Goal: Information Seeking & Learning: Learn about a topic

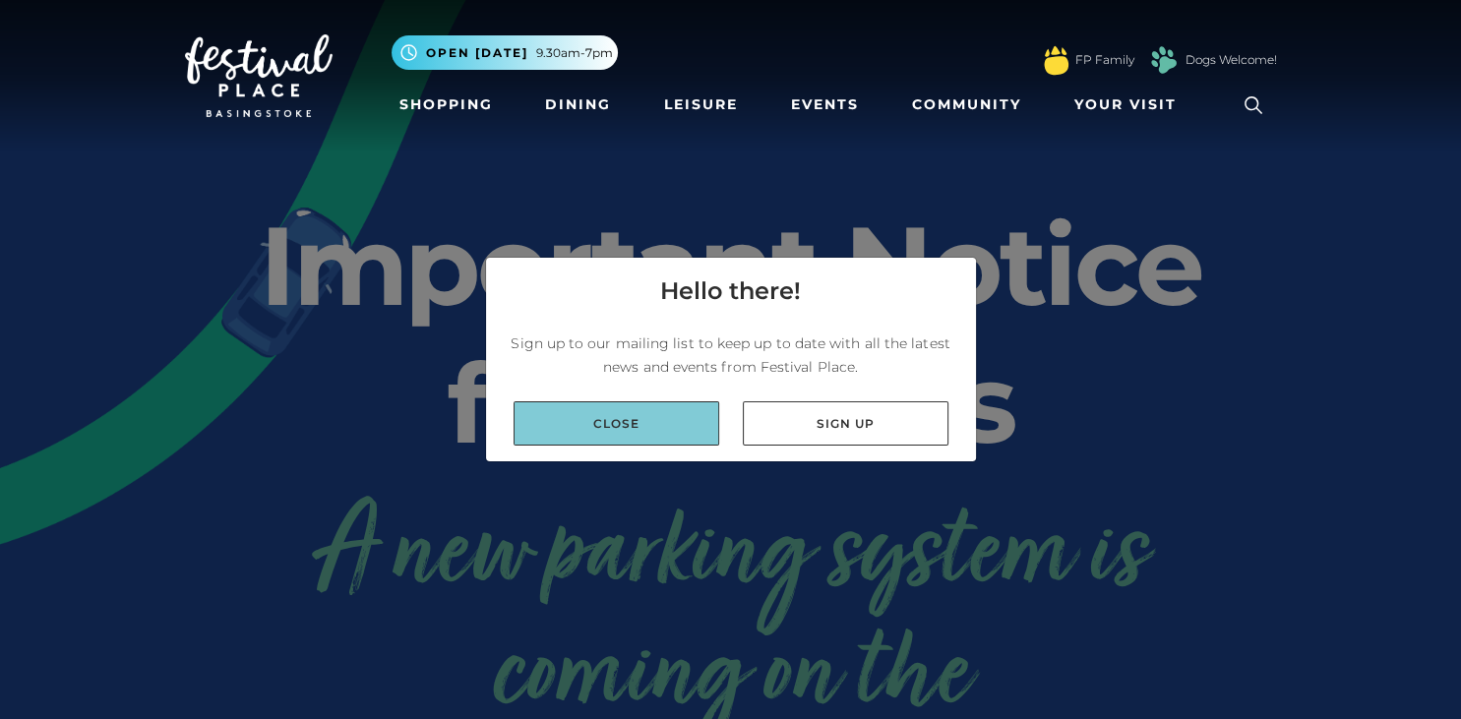
click at [650, 416] on link "Close" at bounding box center [617, 423] width 206 height 44
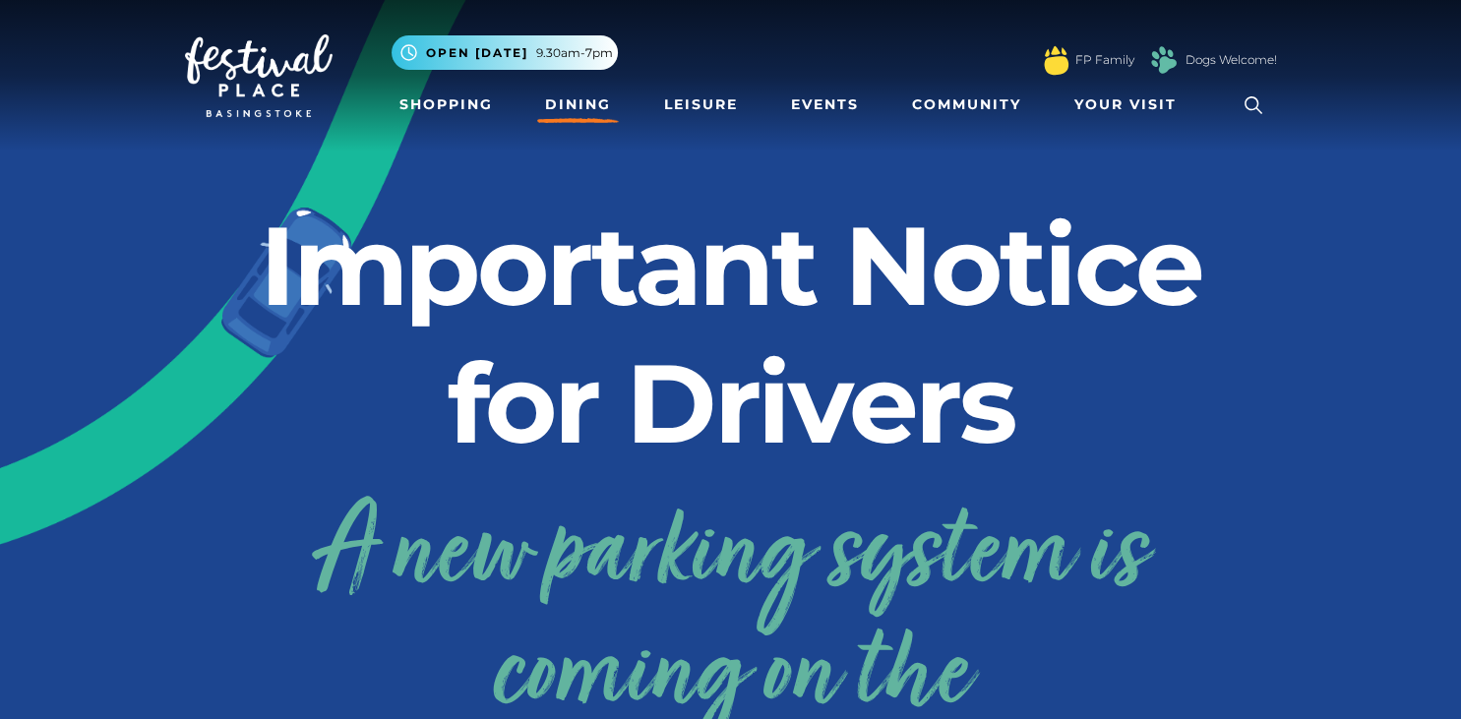
click at [569, 104] on link "Dining" at bounding box center [578, 105] width 82 height 36
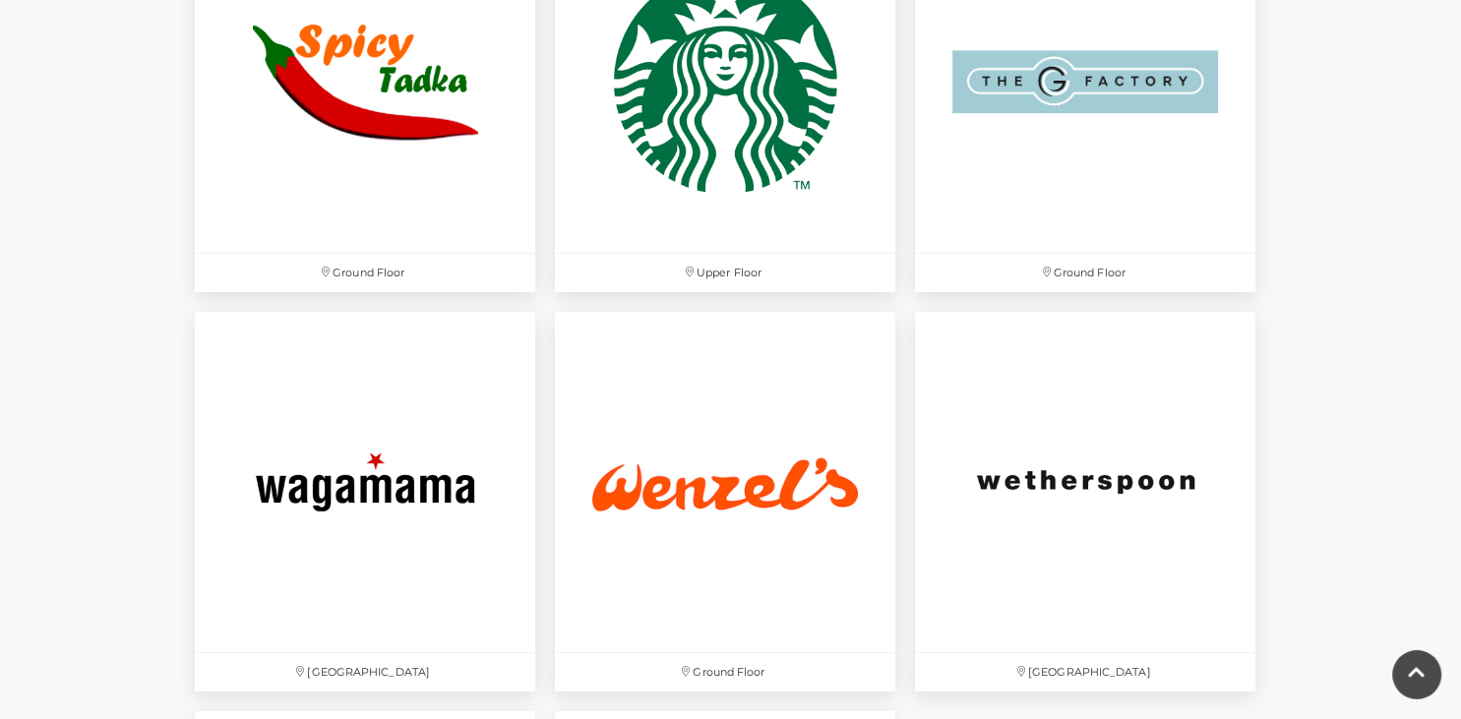
scroll to position [6173, 0]
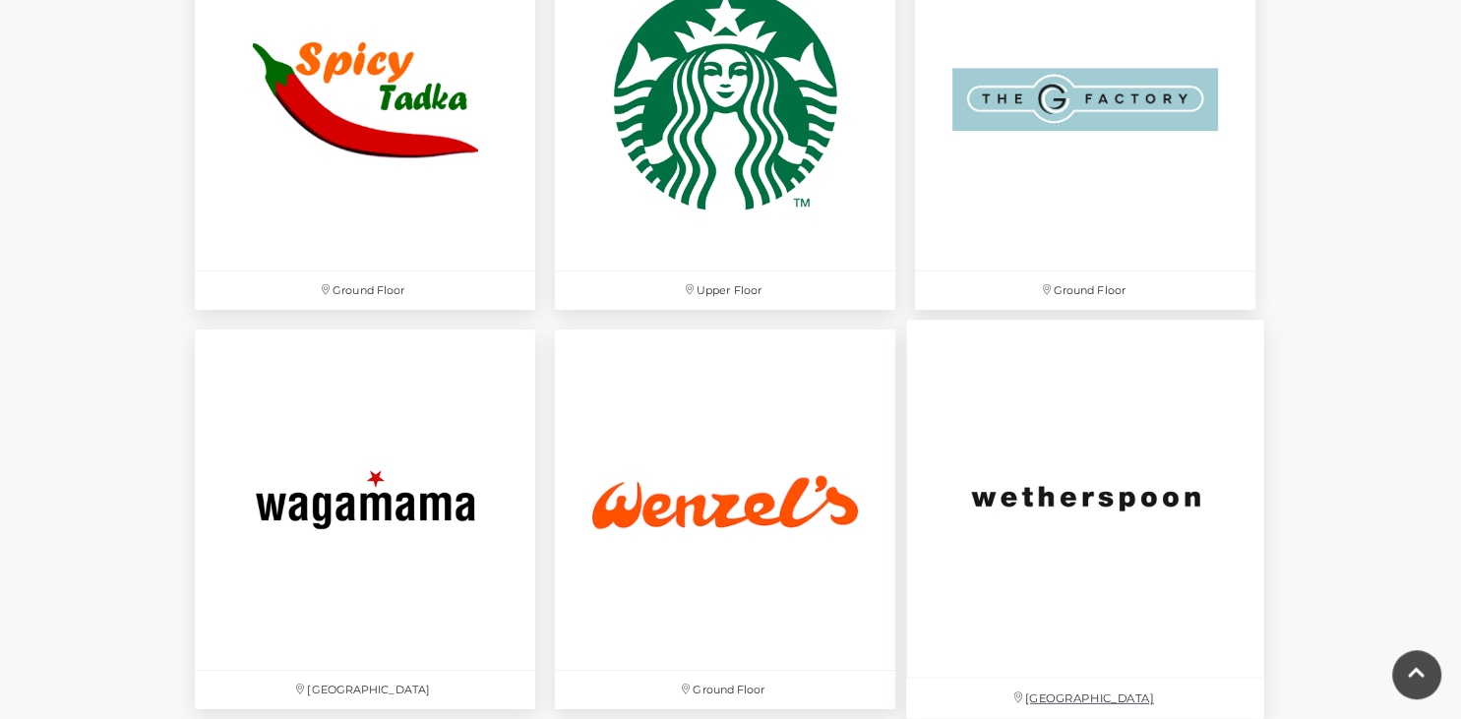
click at [1090, 644] on img at bounding box center [1085, 499] width 358 height 358
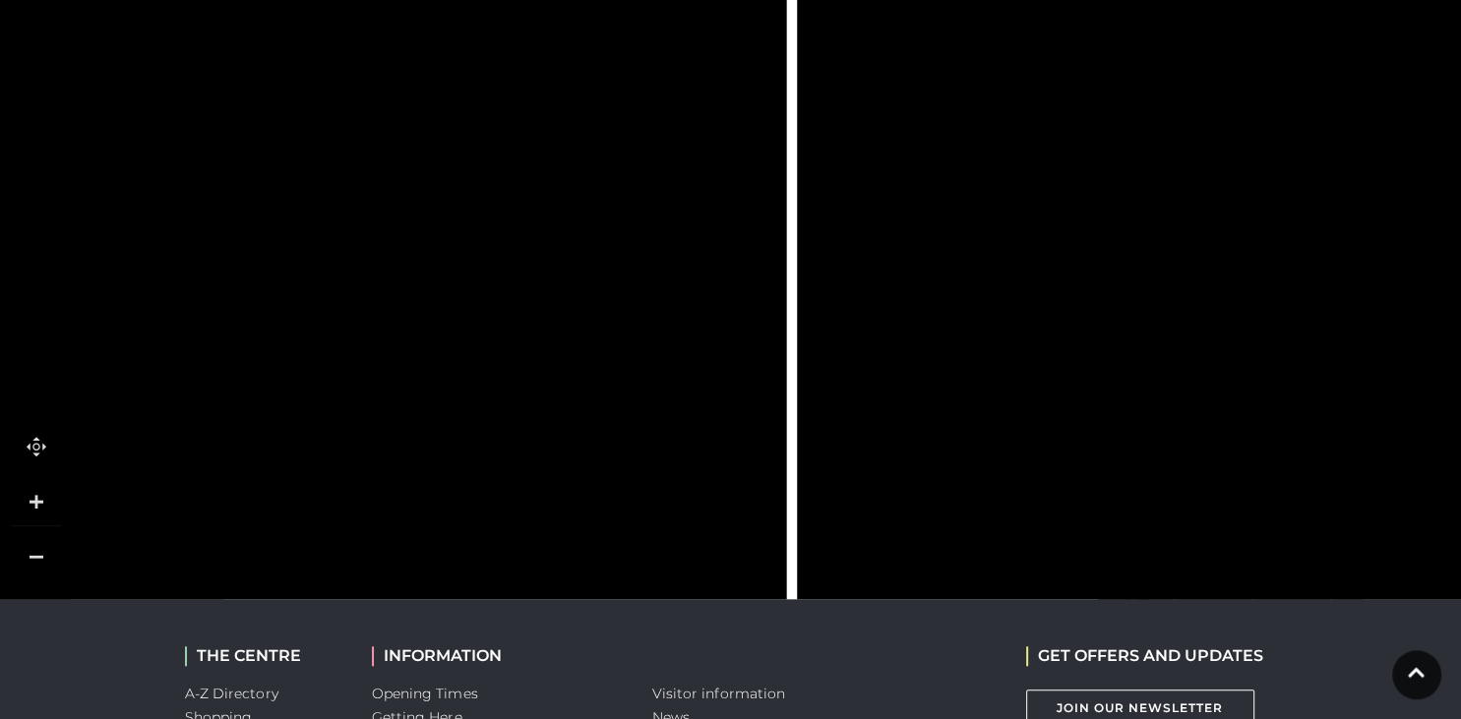
scroll to position [1464, 0]
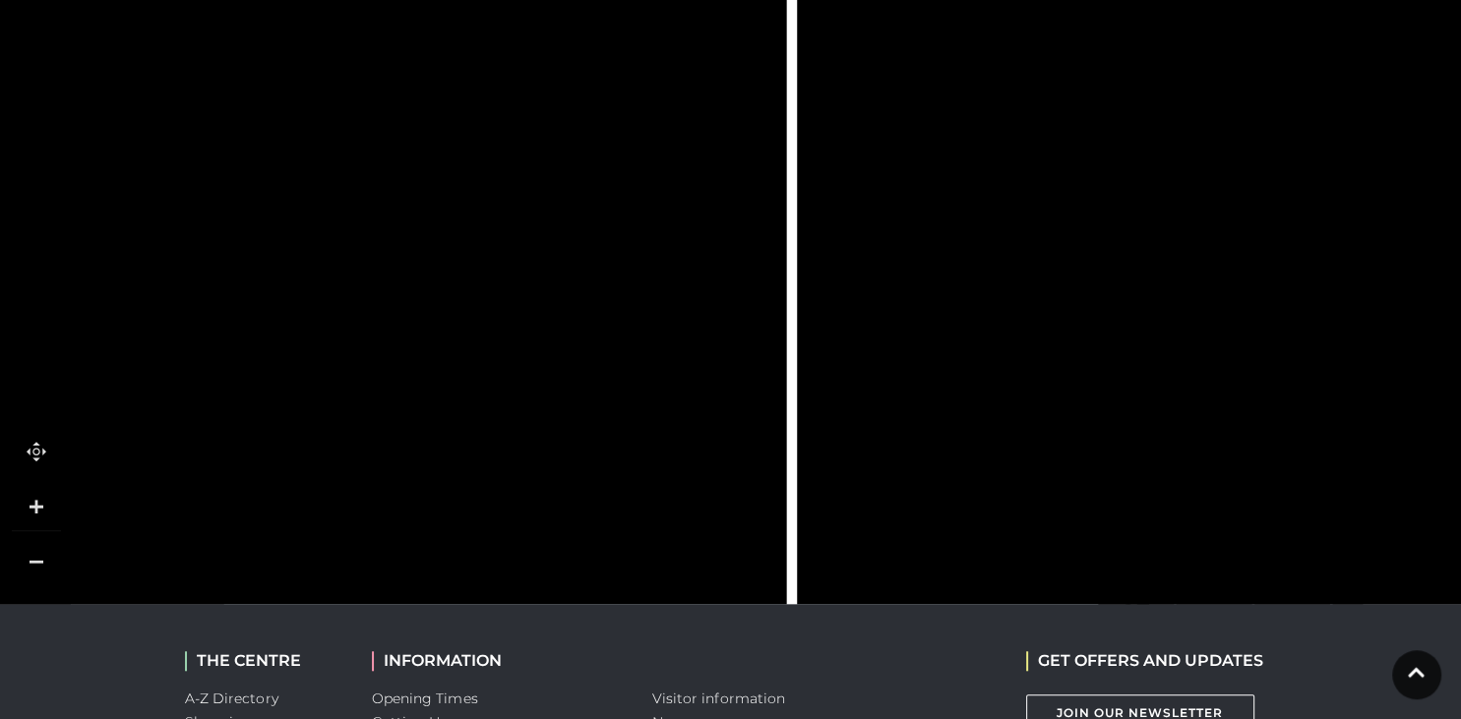
click at [30, 537] on link at bounding box center [36, 561] width 49 height 49
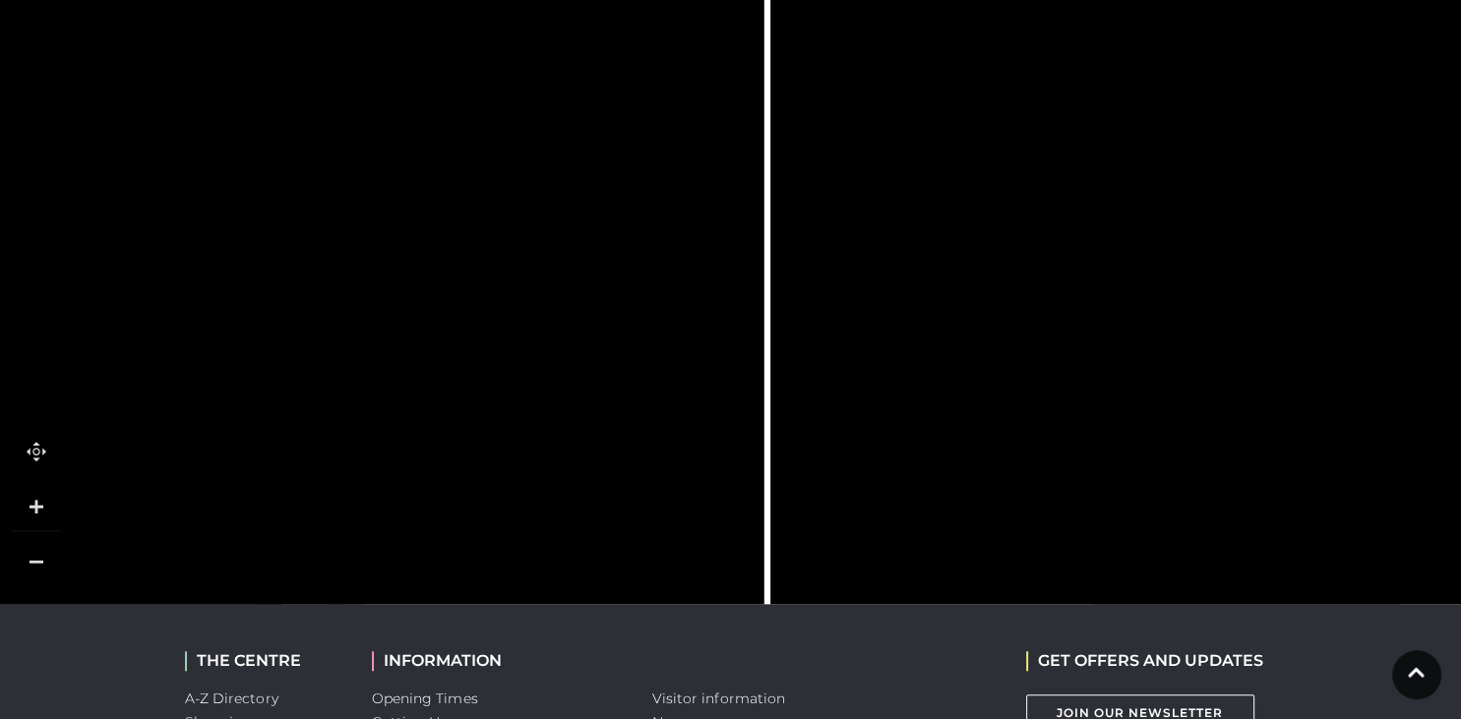
click at [30, 537] on link at bounding box center [36, 561] width 49 height 49
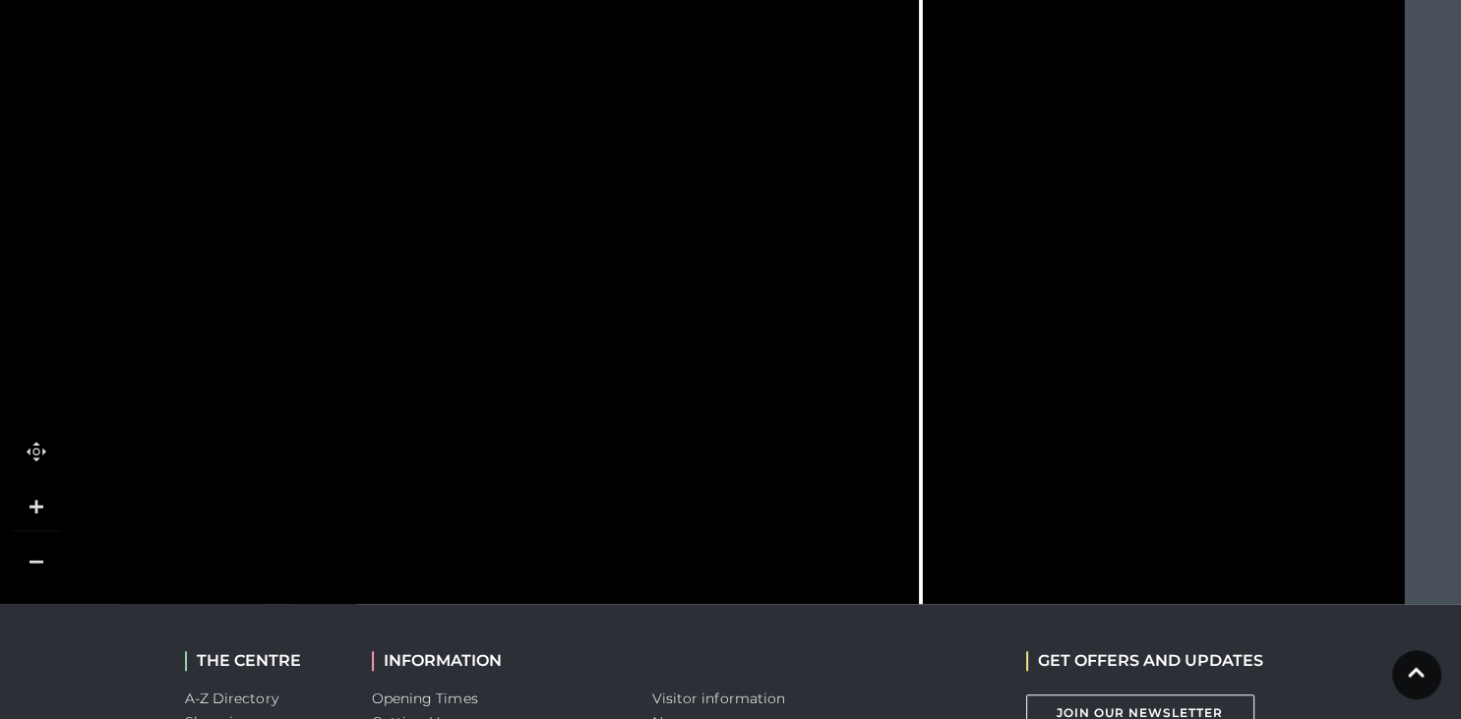
drag, startPoint x: 552, startPoint y: 499, endPoint x: 650, endPoint y: 650, distance: 180.7
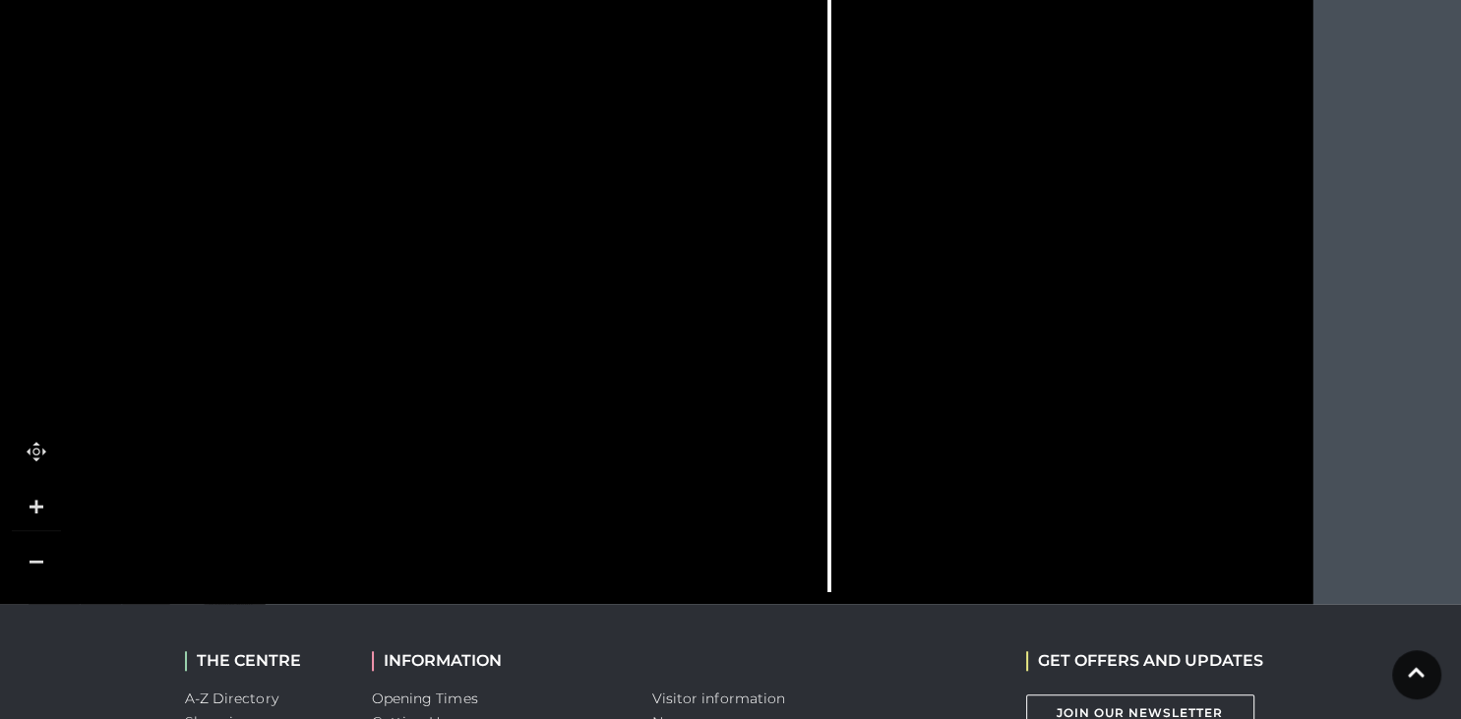
drag, startPoint x: 748, startPoint y: 43, endPoint x: 656, endPoint y: 25, distance: 93.4
click at [656, 25] on icon at bounding box center [529, 238] width 1997 height 1105
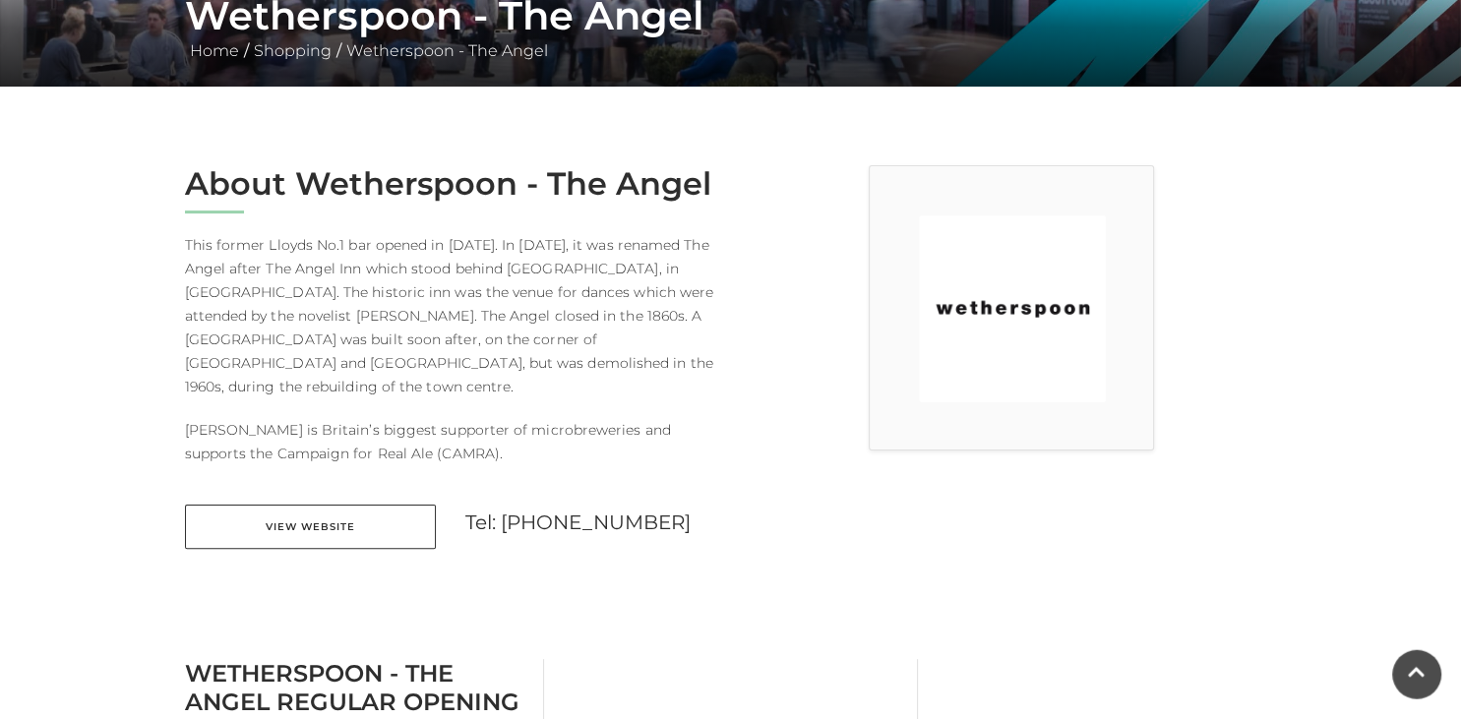
scroll to position [293, 0]
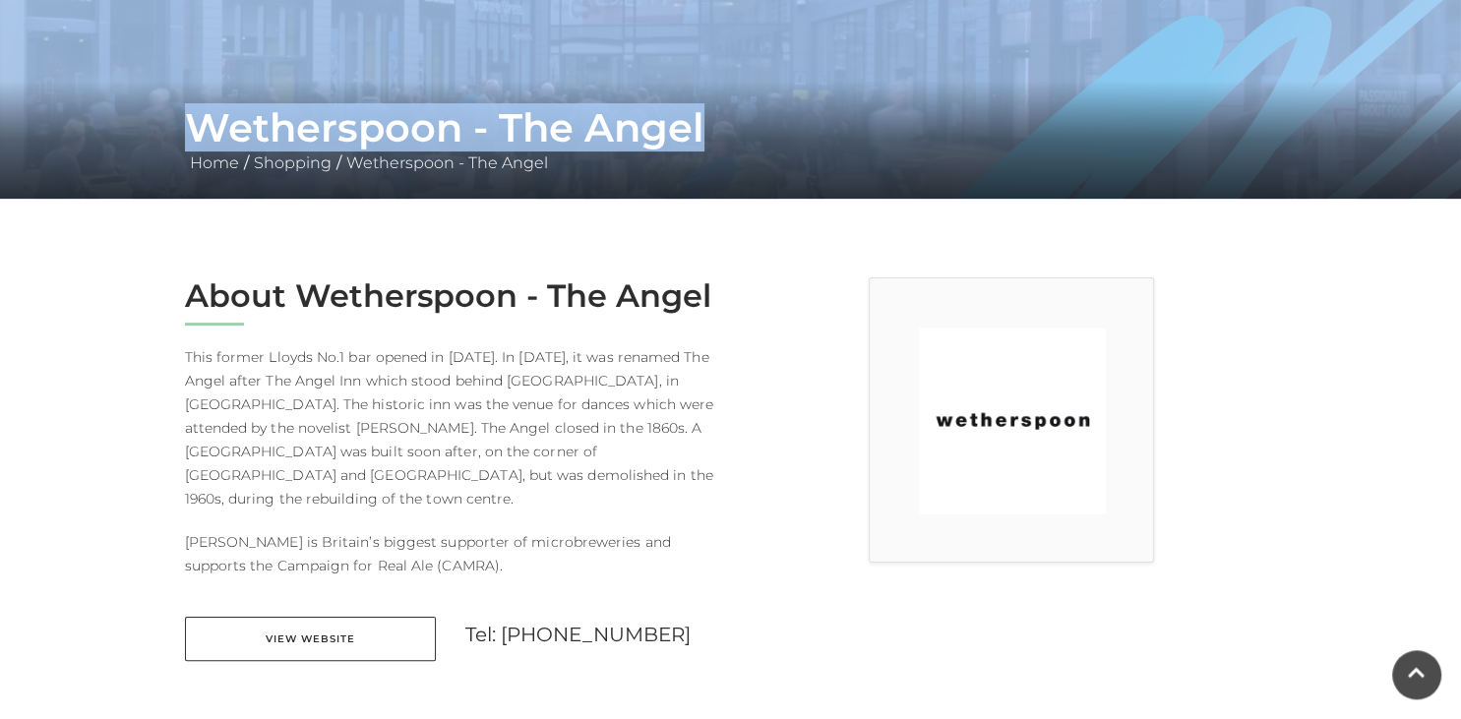
drag, startPoint x: 1458, startPoint y: 461, endPoint x: 1439, endPoint y: 213, distance: 249.7
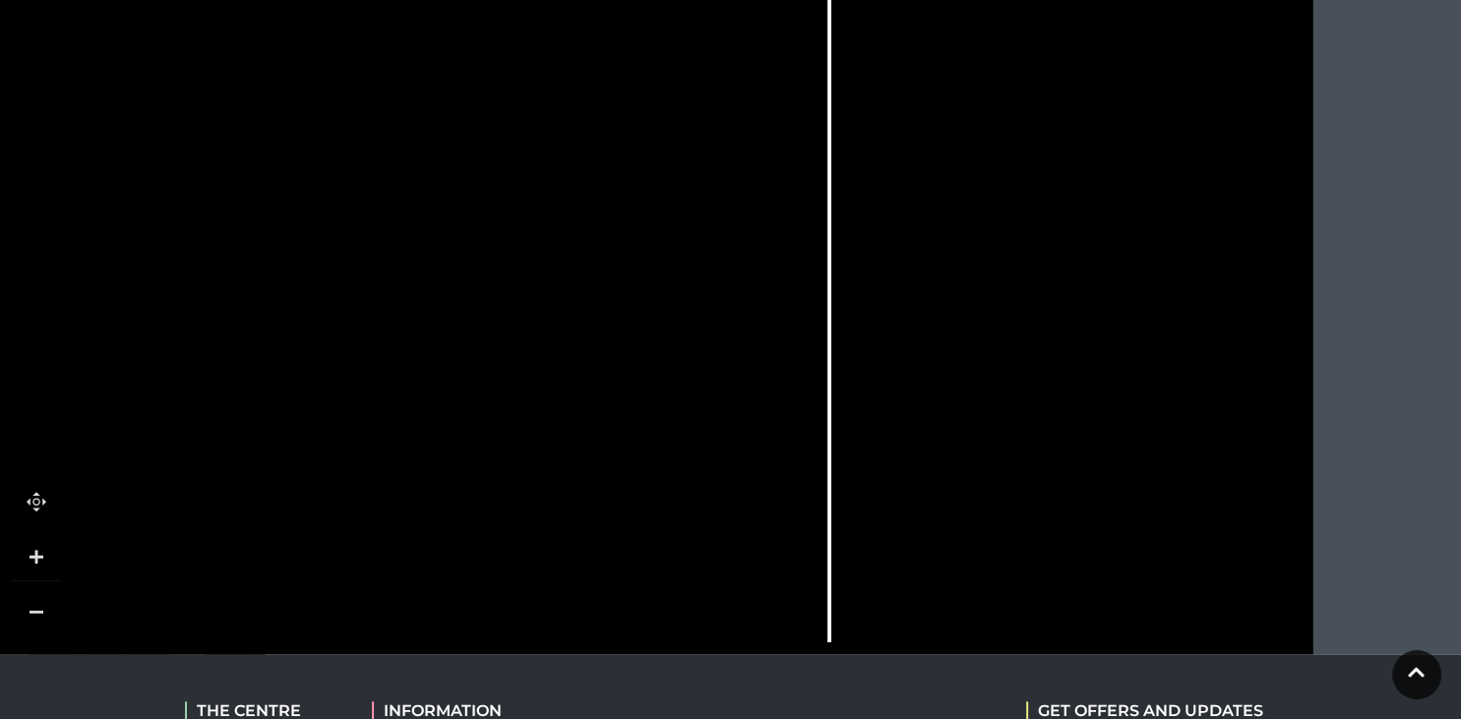
scroll to position [1412, 0]
click at [627, 358] on rect at bounding box center [632, 382] width 30 height 55
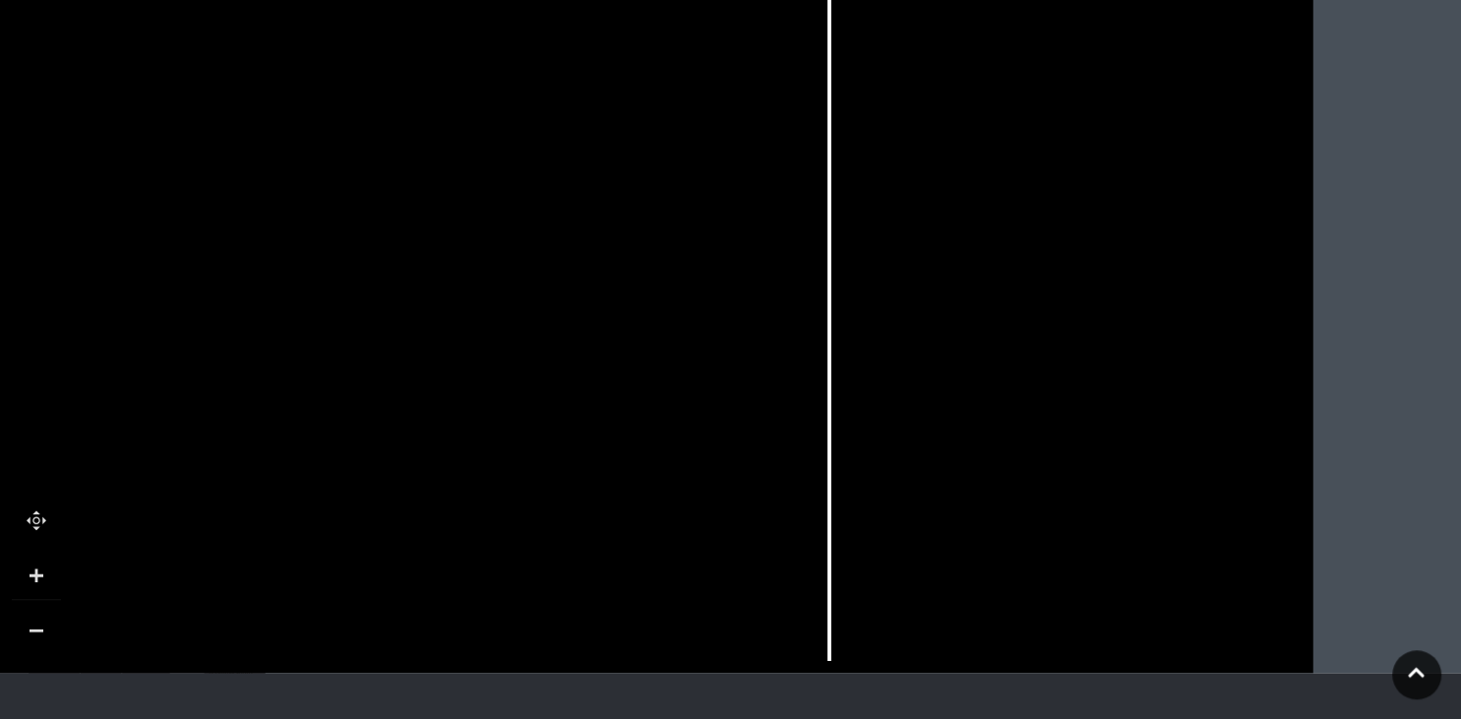
scroll to position [1386, 0]
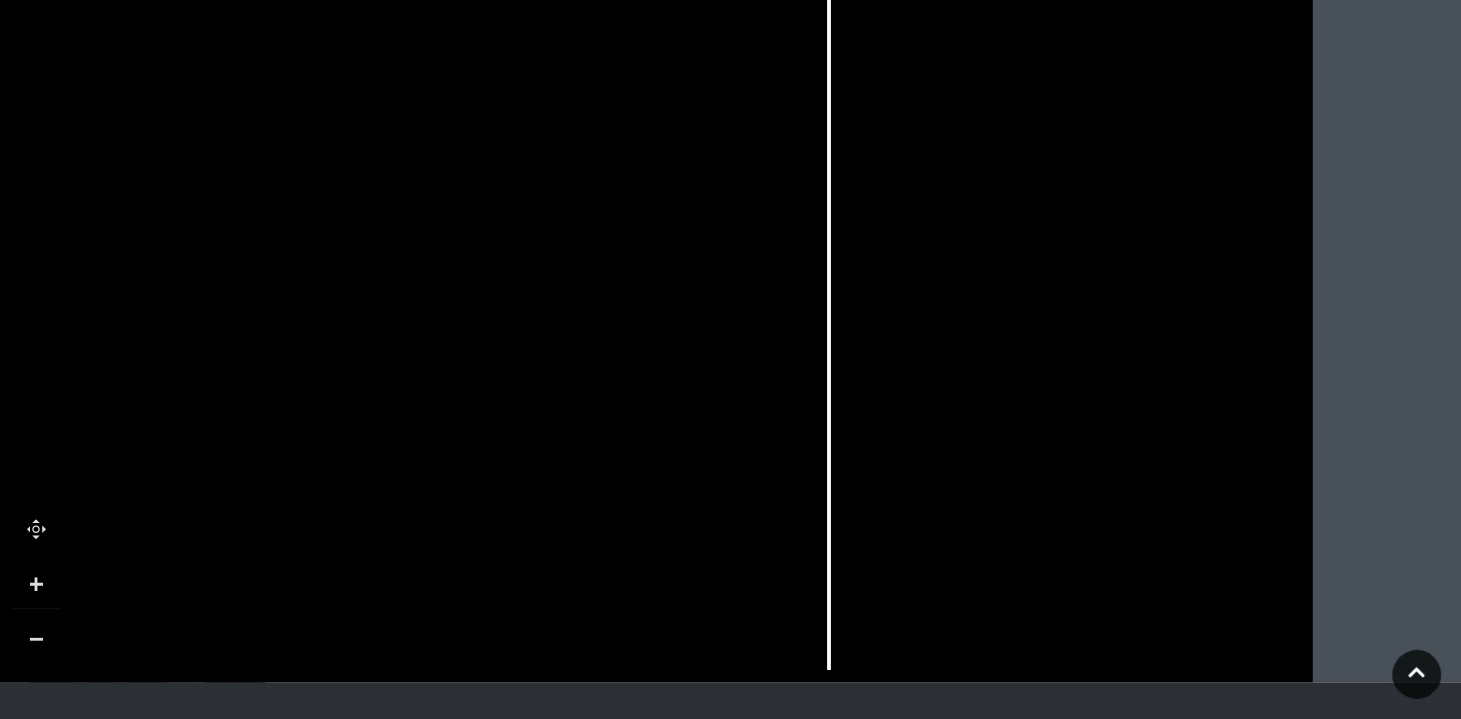
click at [49, 570] on link at bounding box center [36, 584] width 49 height 49
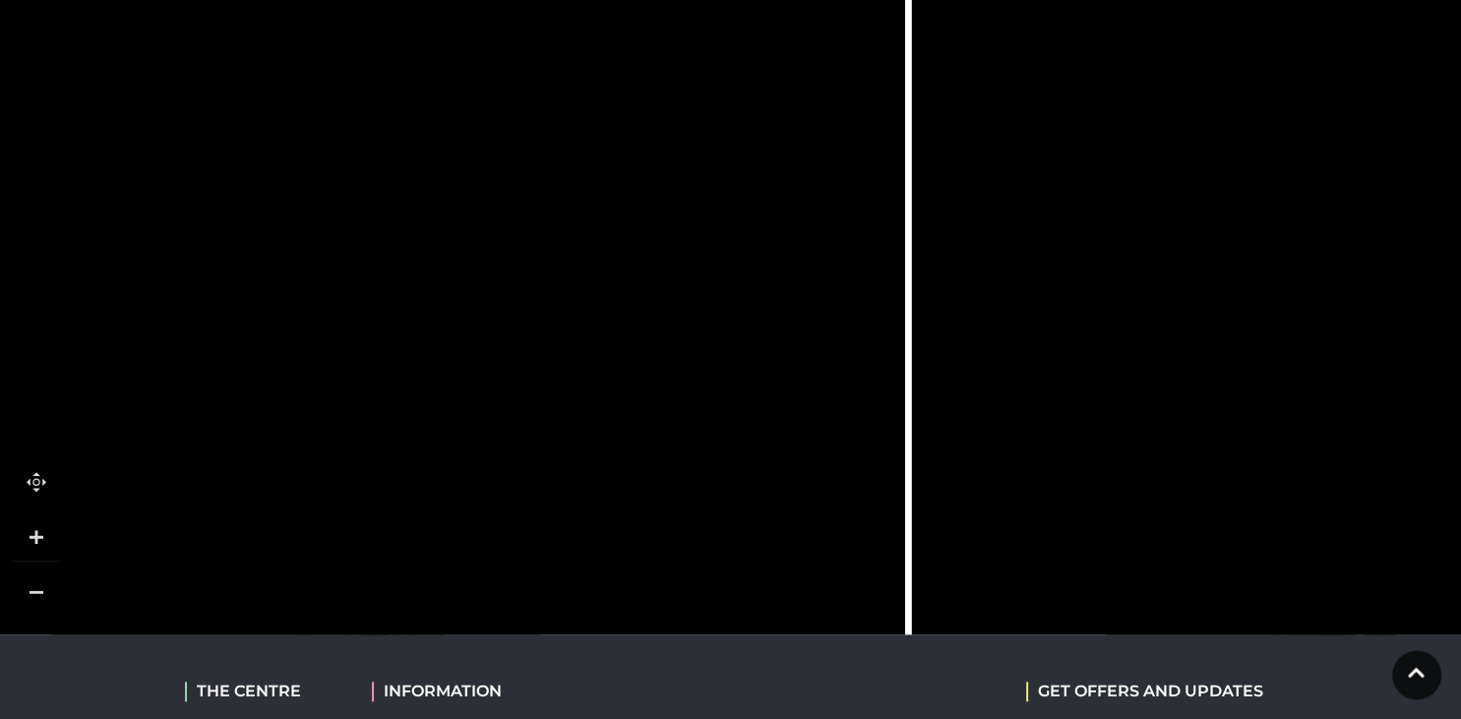
scroll to position [1431, 0]
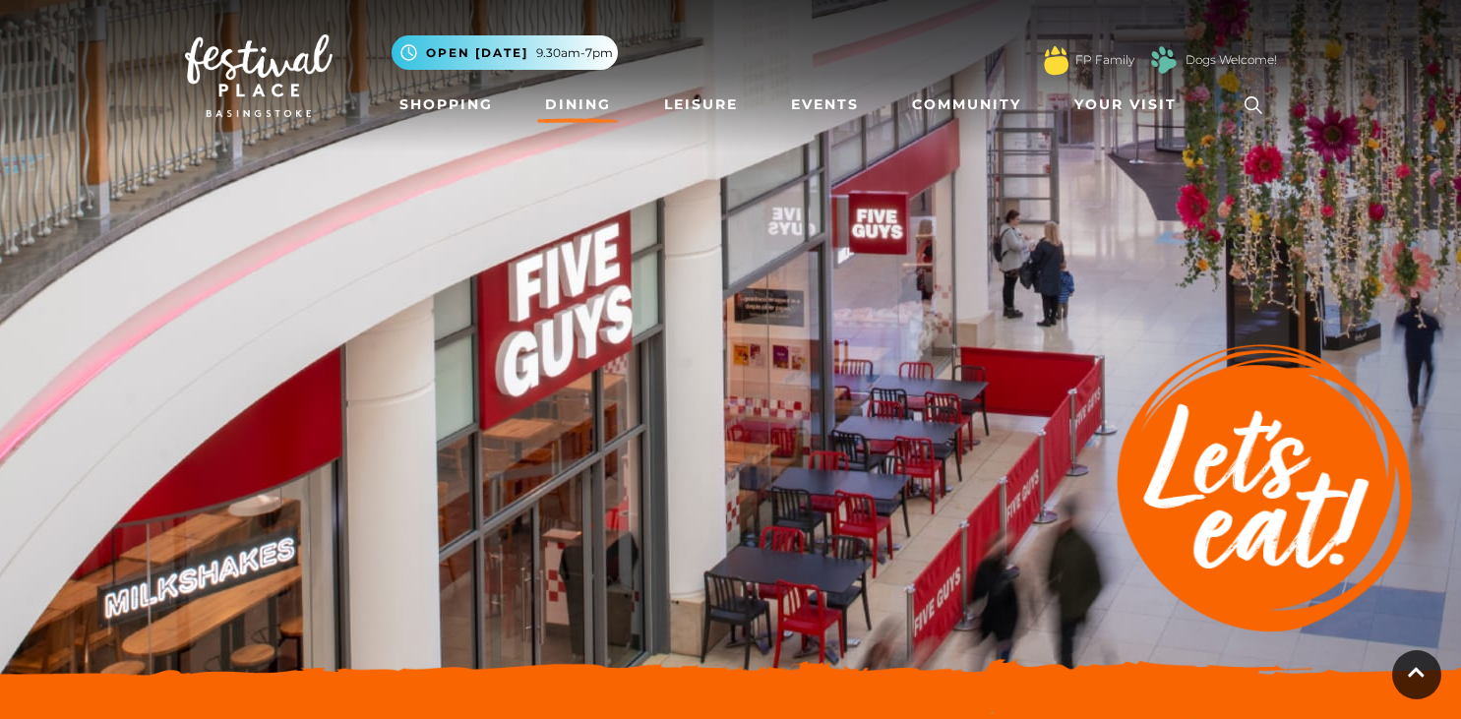
scroll to position [6173, 0]
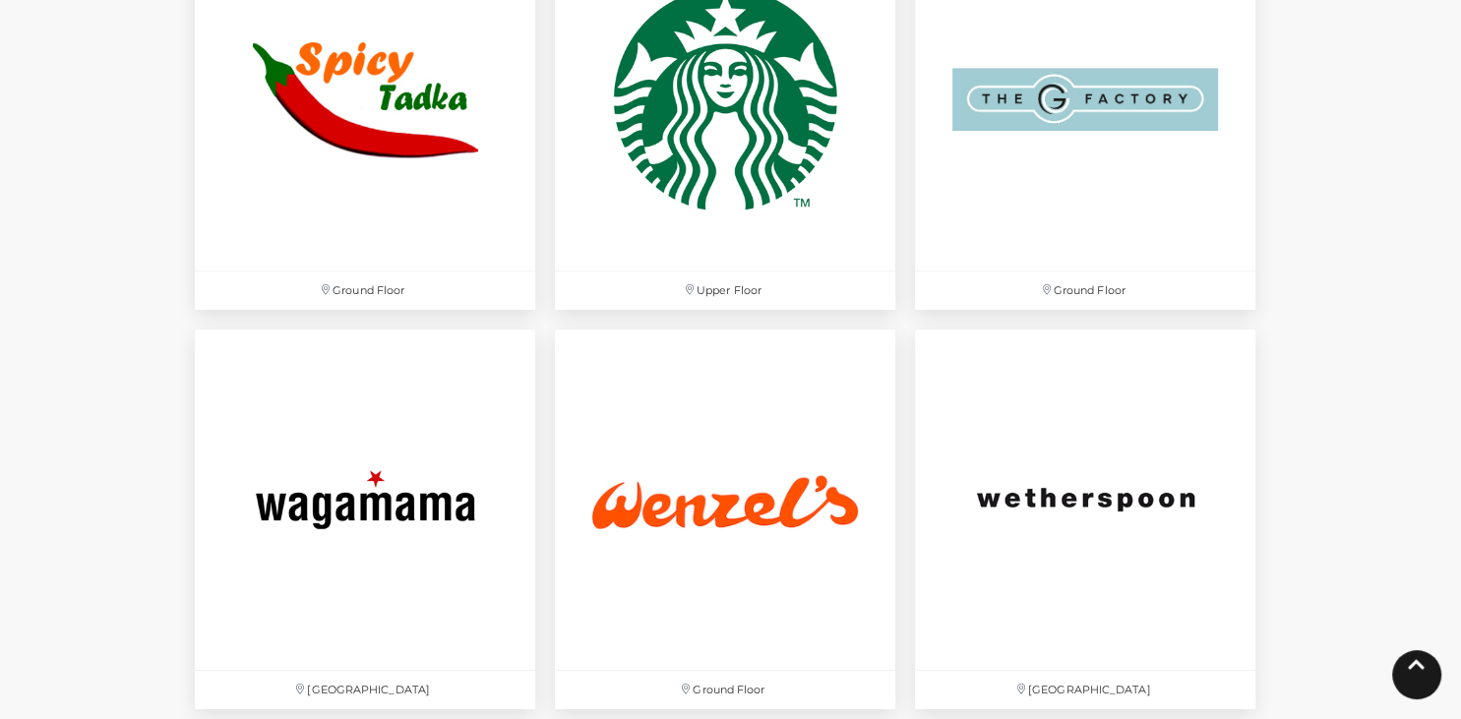
click at [1435, 685] on link at bounding box center [1416, 674] width 49 height 49
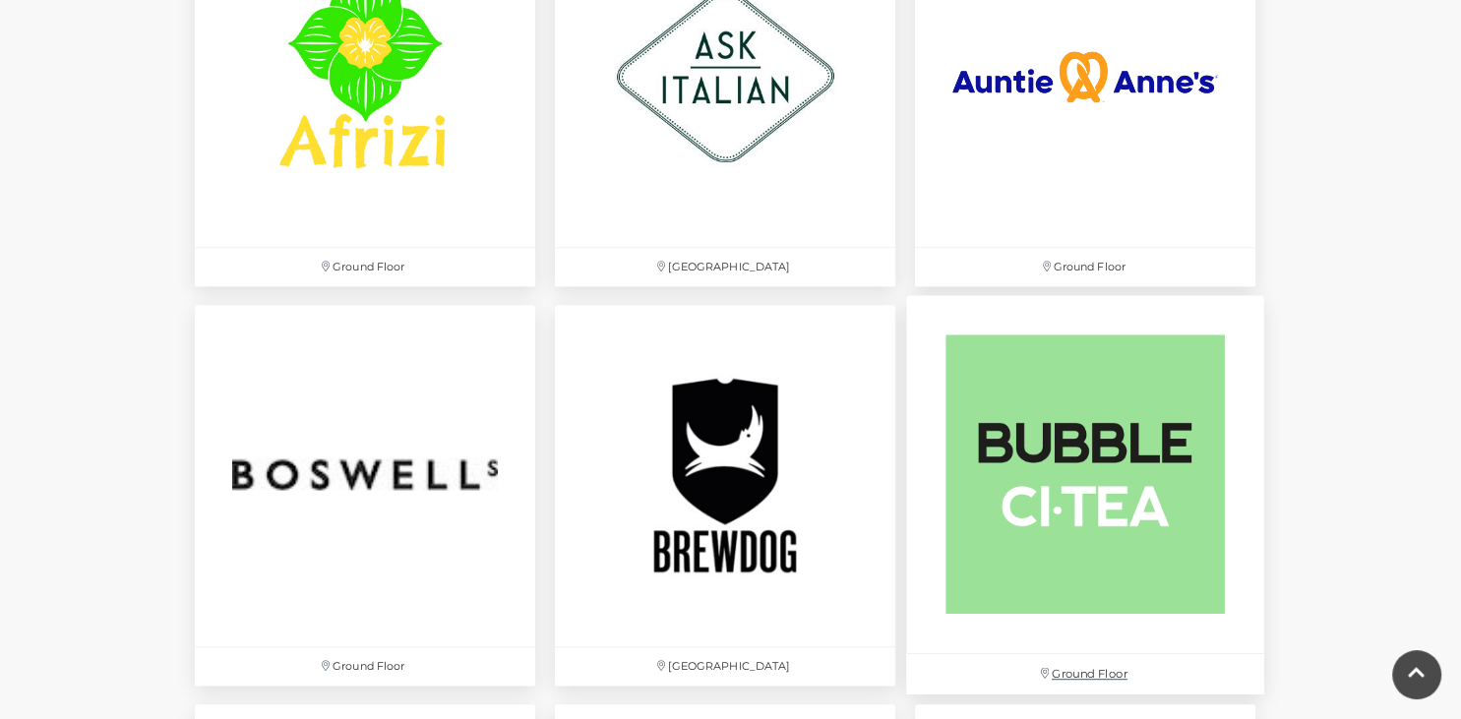
scroll to position [1409, 0]
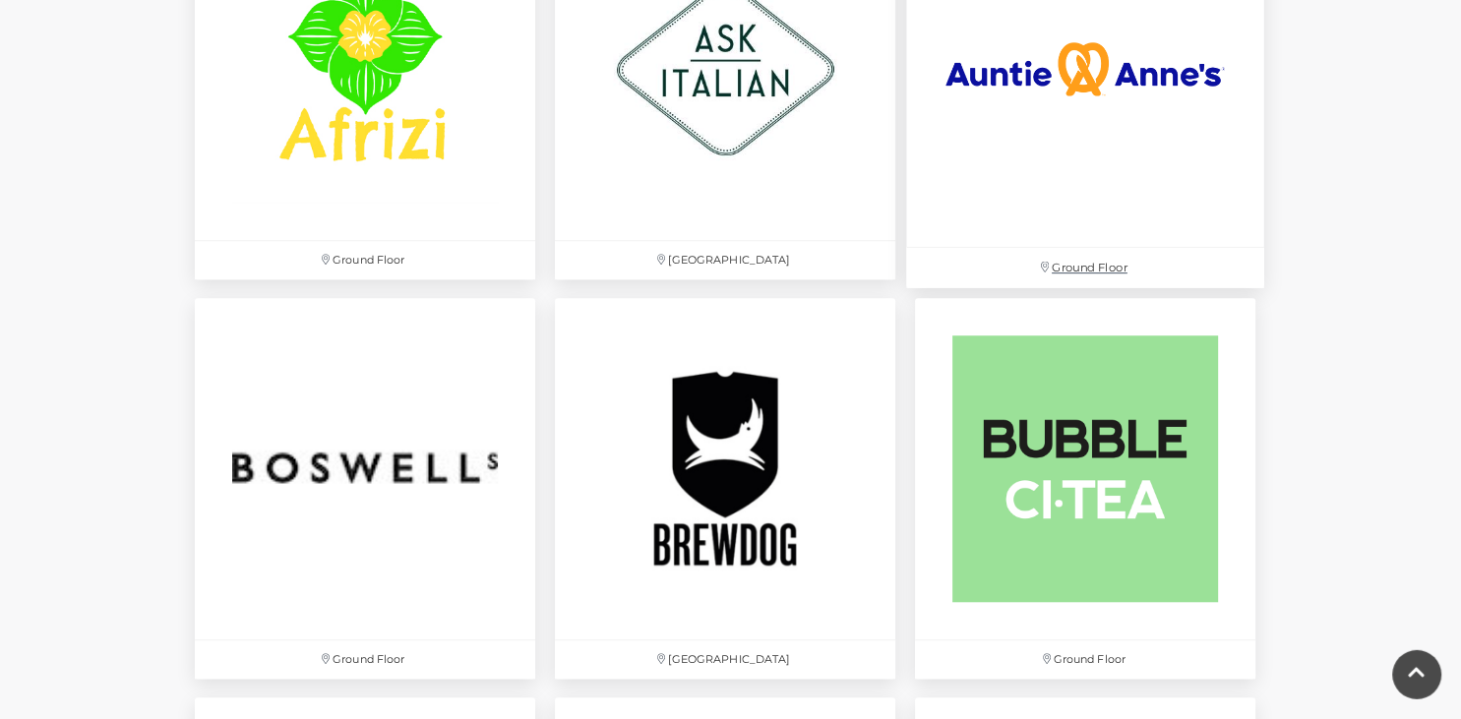
click at [1101, 267] on p "Ground Floor" at bounding box center [1085, 268] width 358 height 40
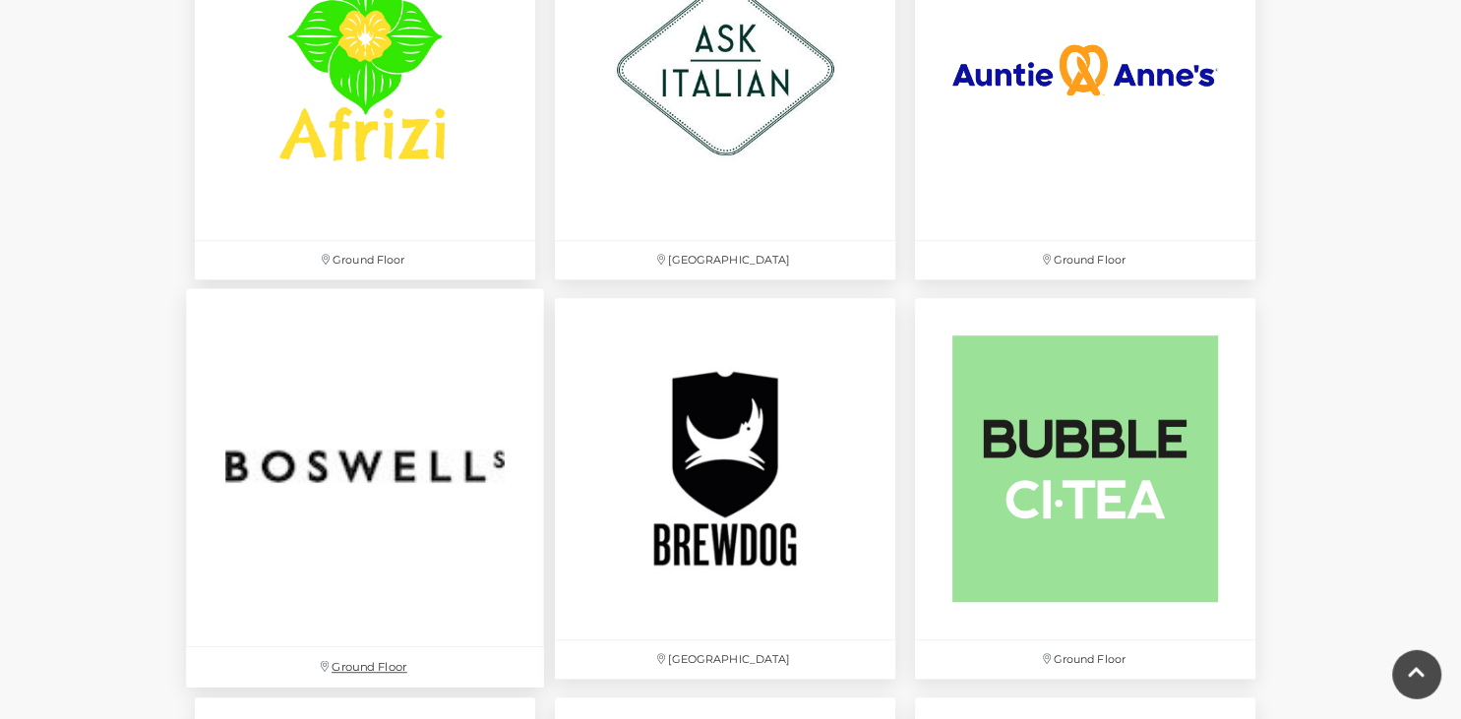
click at [381, 661] on p "Ground Floor" at bounding box center [365, 667] width 358 height 40
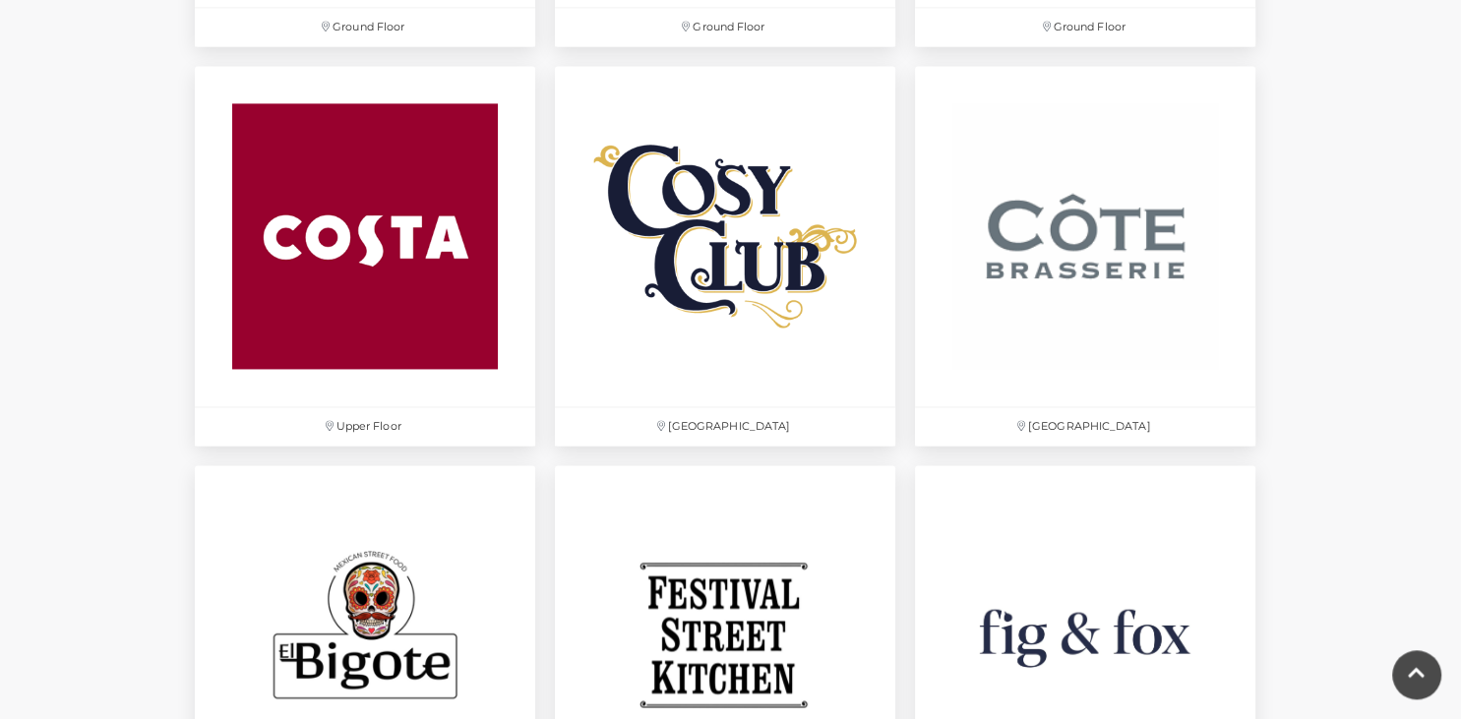
scroll to position [2968, 0]
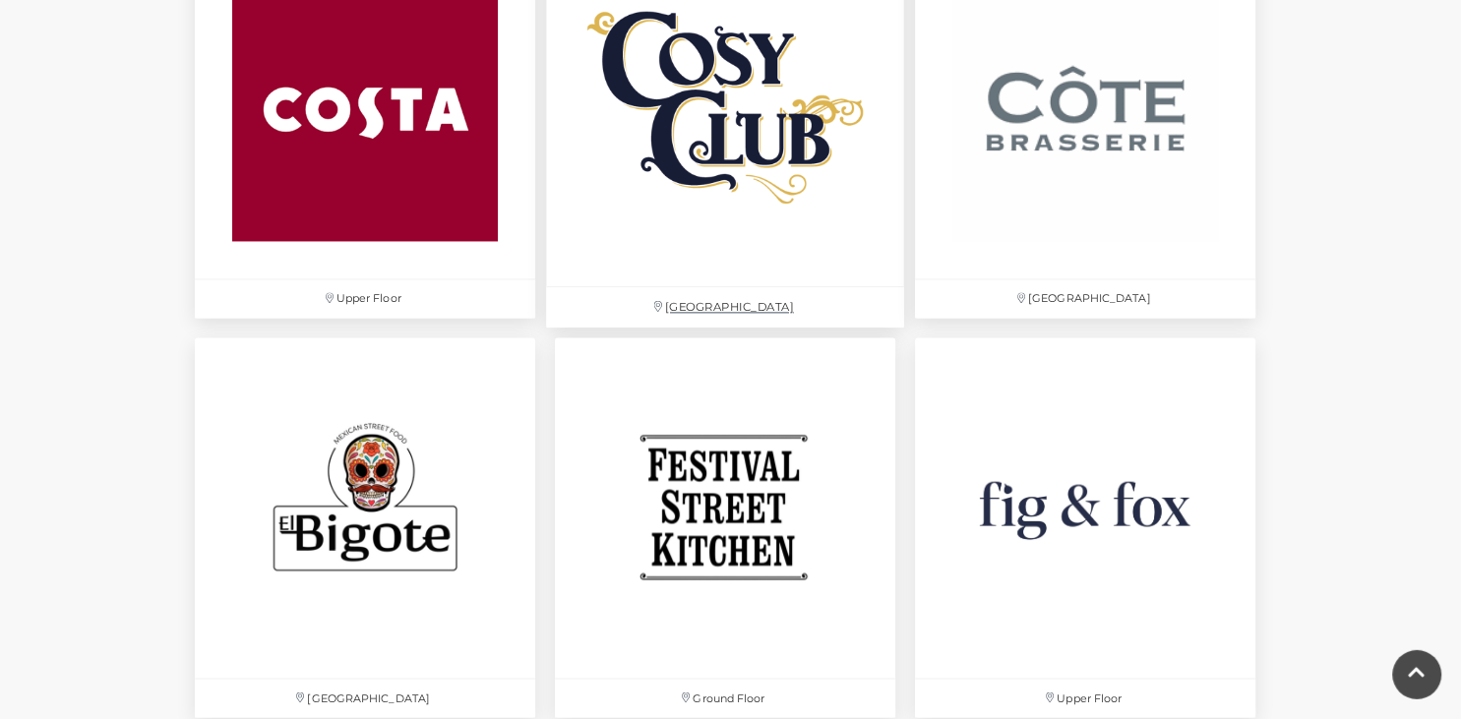
click at [714, 154] on img at bounding box center [725, 108] width 358 height 358
click at [723, 154] on img at bounding box center [725, 108] width 358 height 358
click at [714, 97] on img at bounding box center [725, 108] width 358 height 358
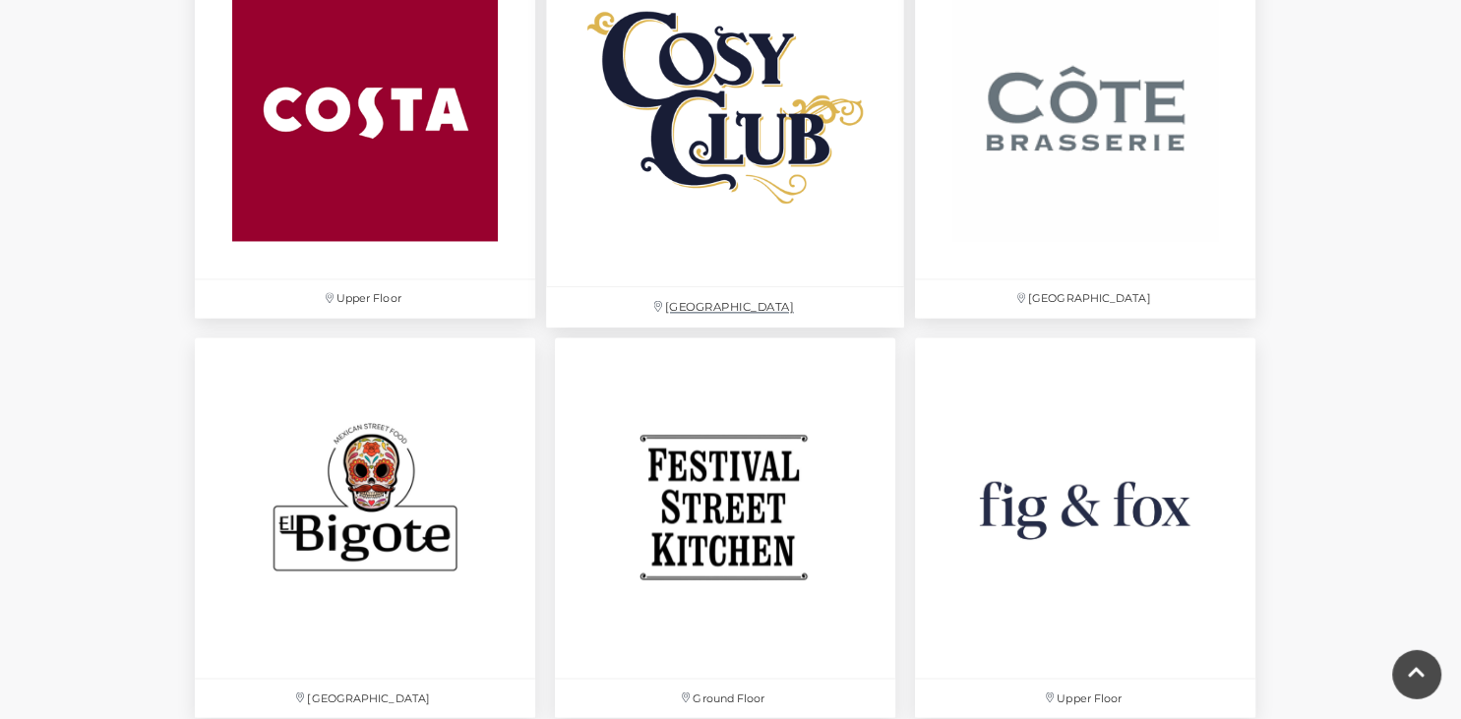
click at [714, 97] on img at bounding box center [725, 108] width 358 height 358
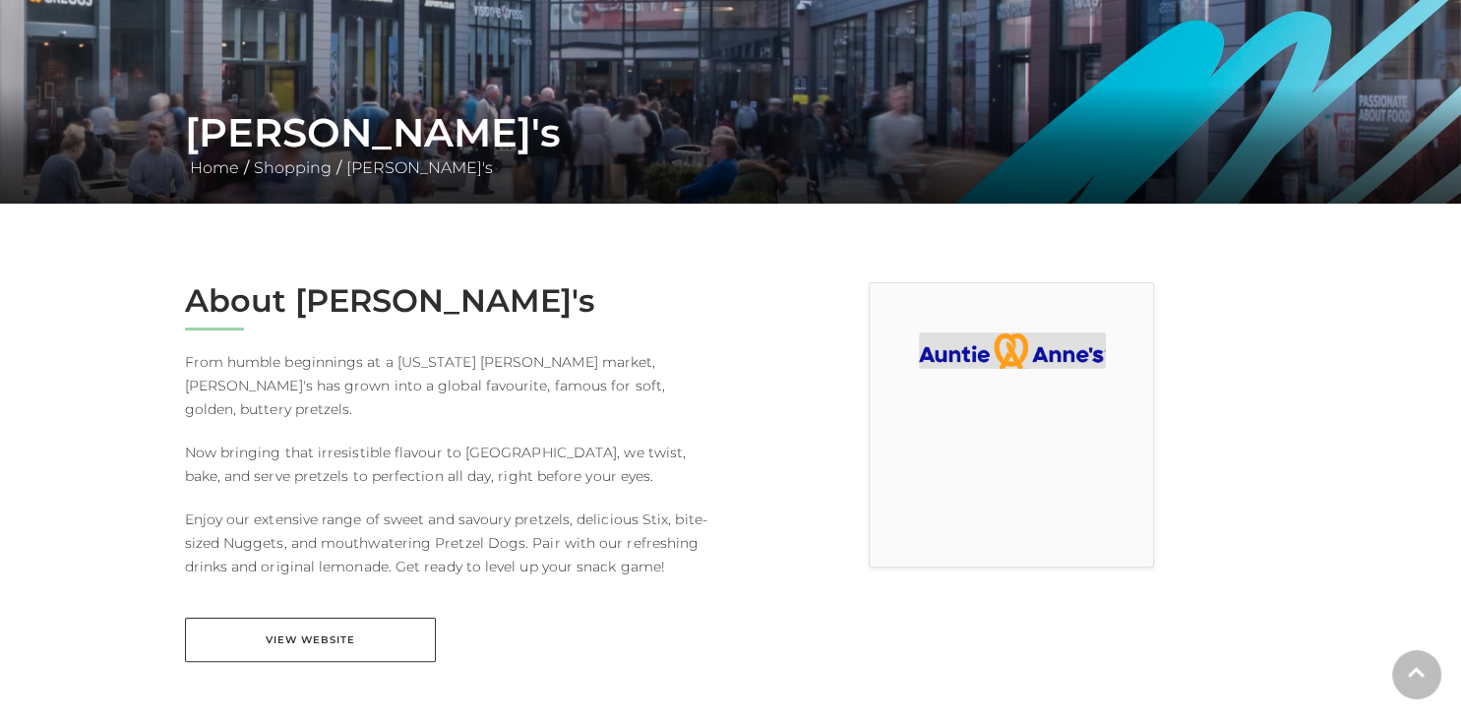
scroll to position [302, 0]
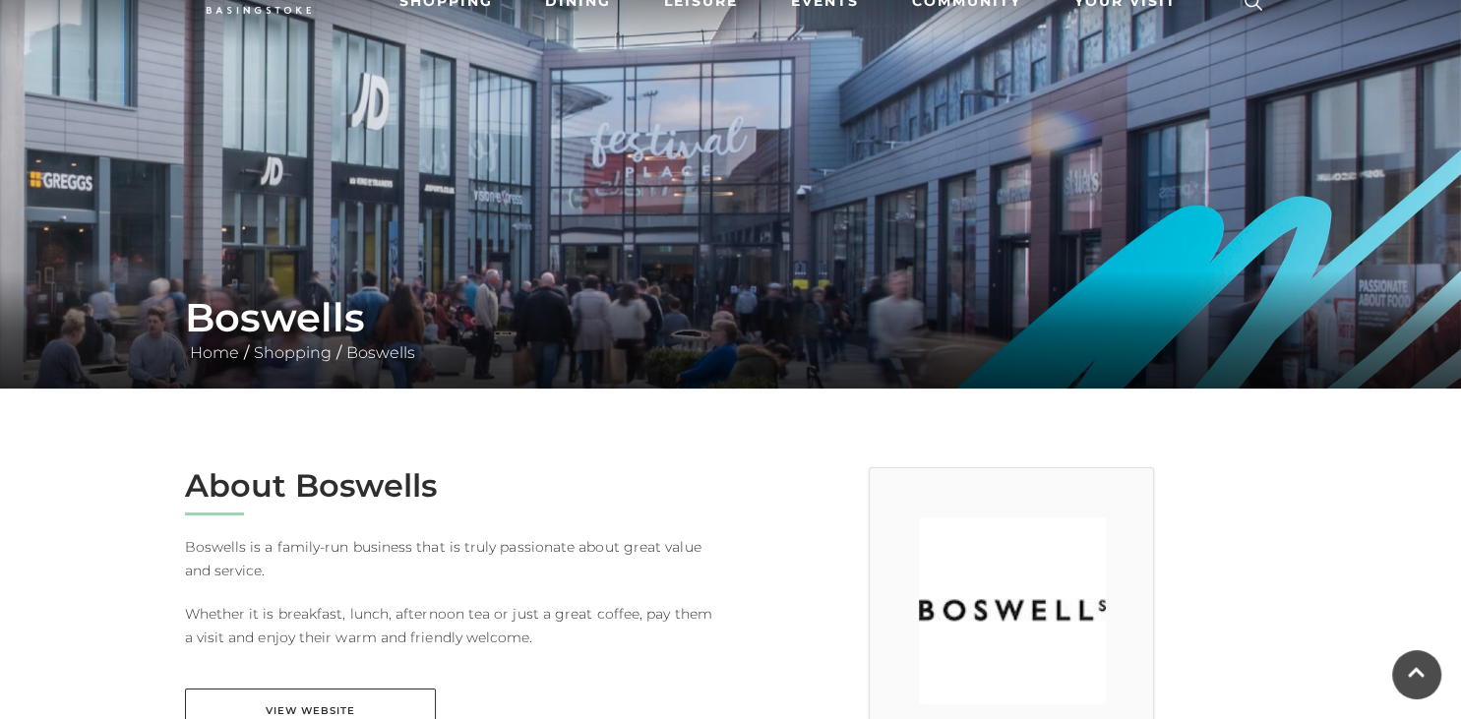
scroll to position [155, 0]
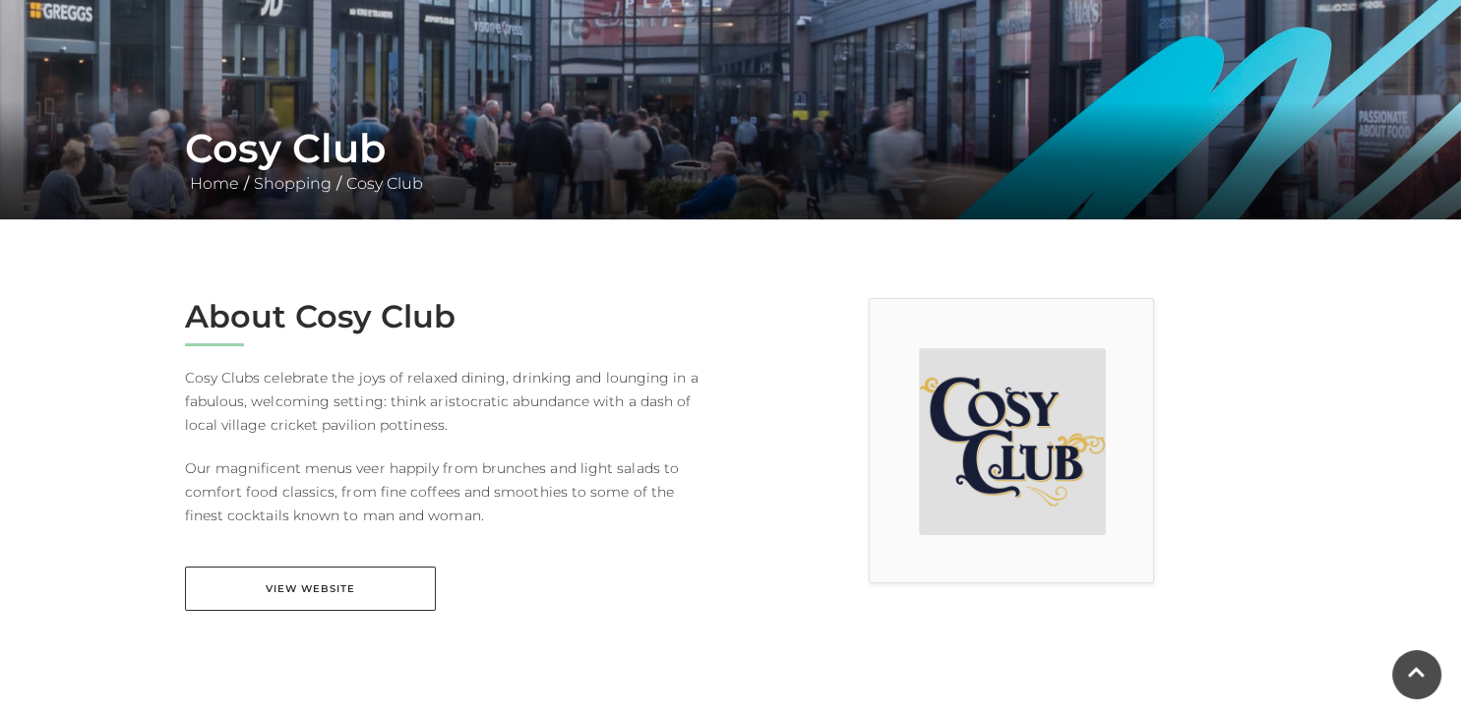
scroll to position [268, 0]
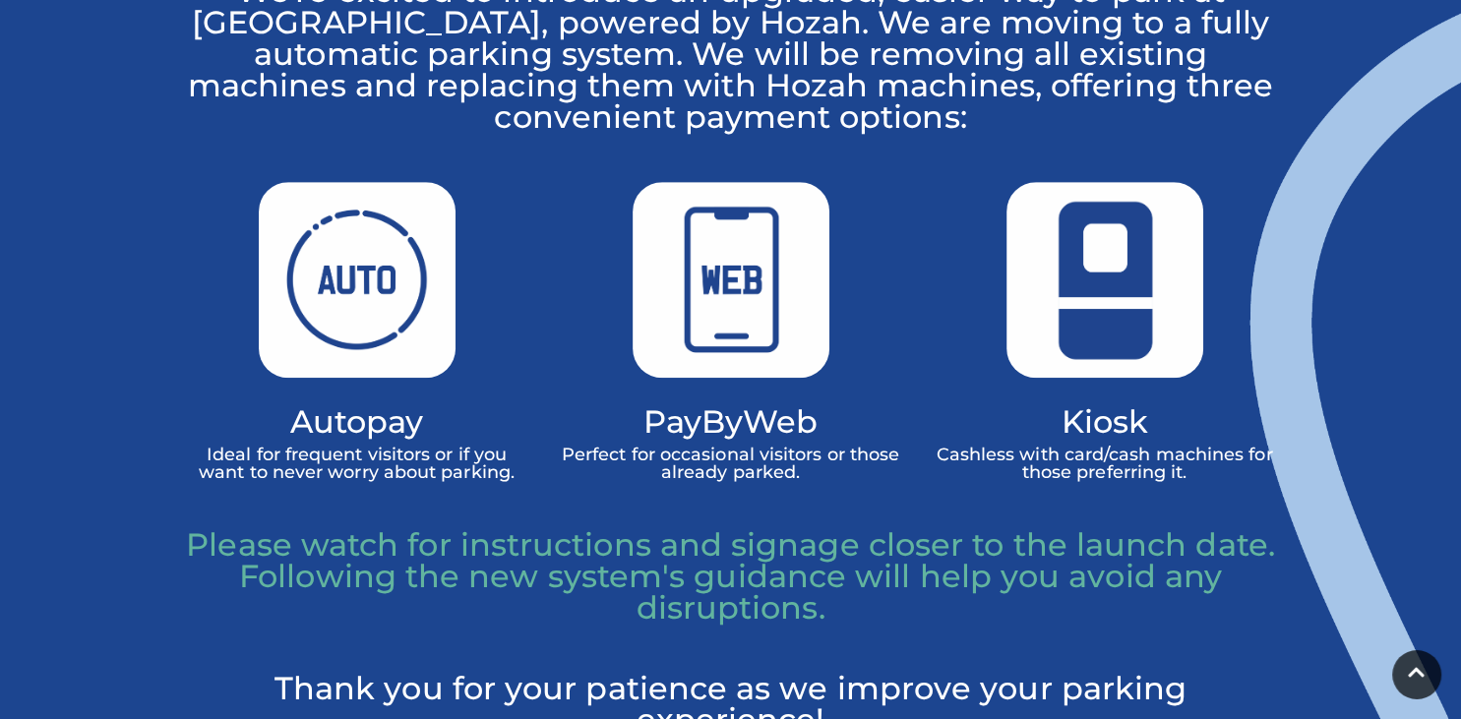
scroll to position [1167, 0]
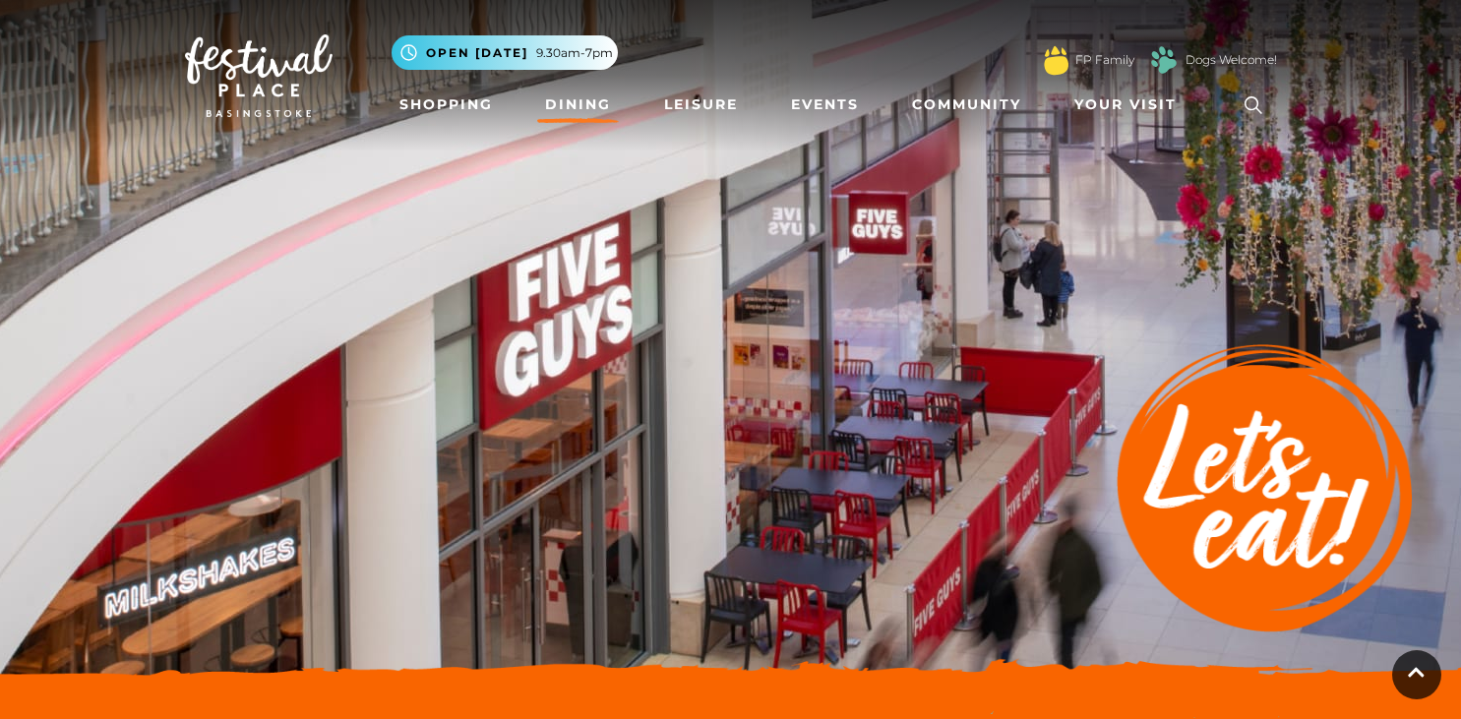
scroll to position [2969, 0]
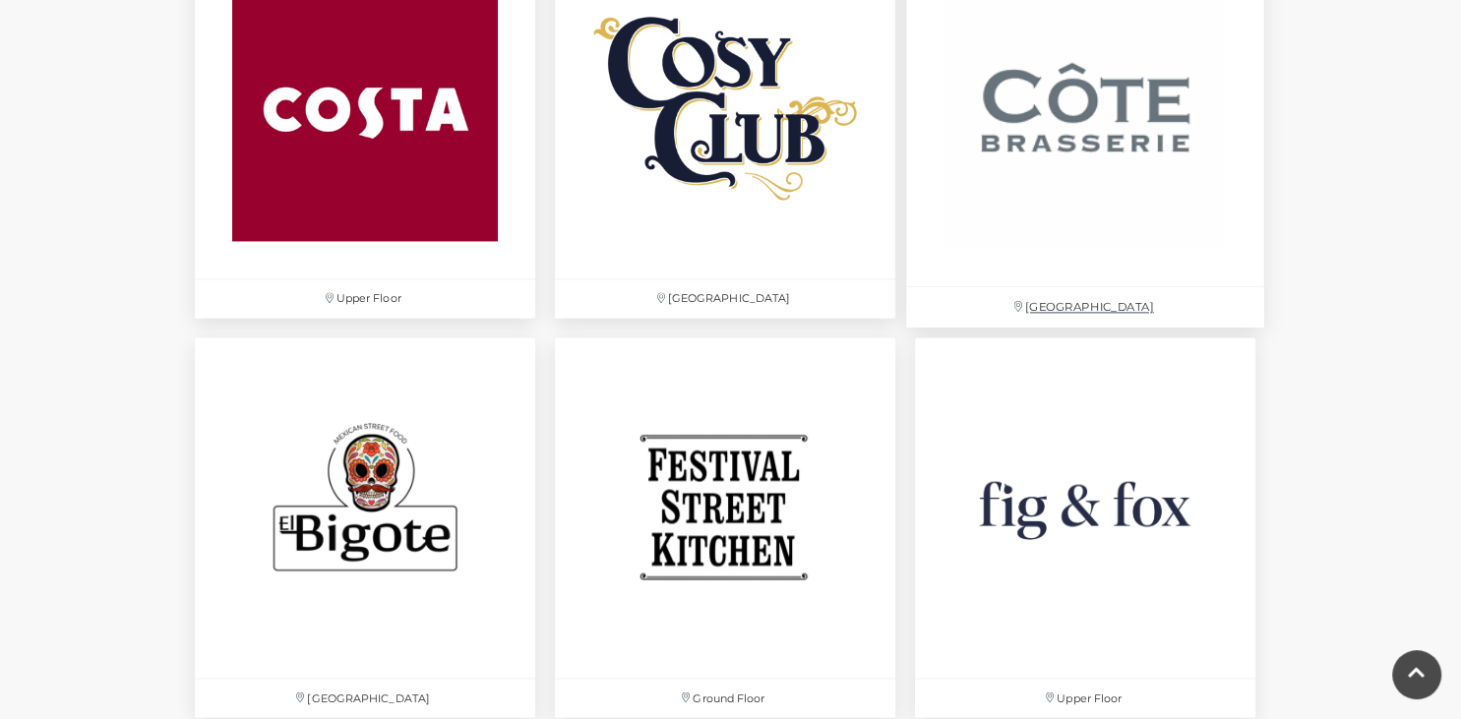
click at [1039, 128] on img at bounding box center [1085, 107] width 358 height 358
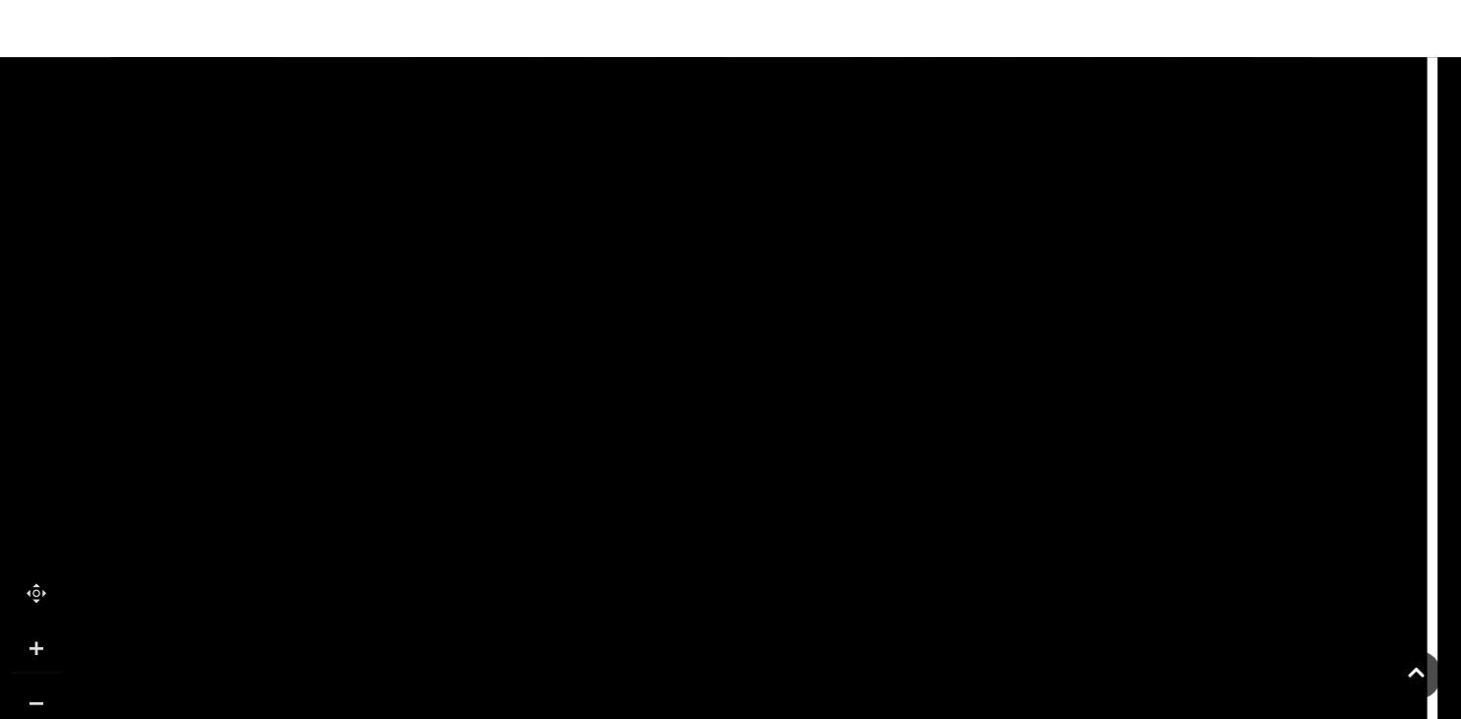
scroll to position [1431, 0]
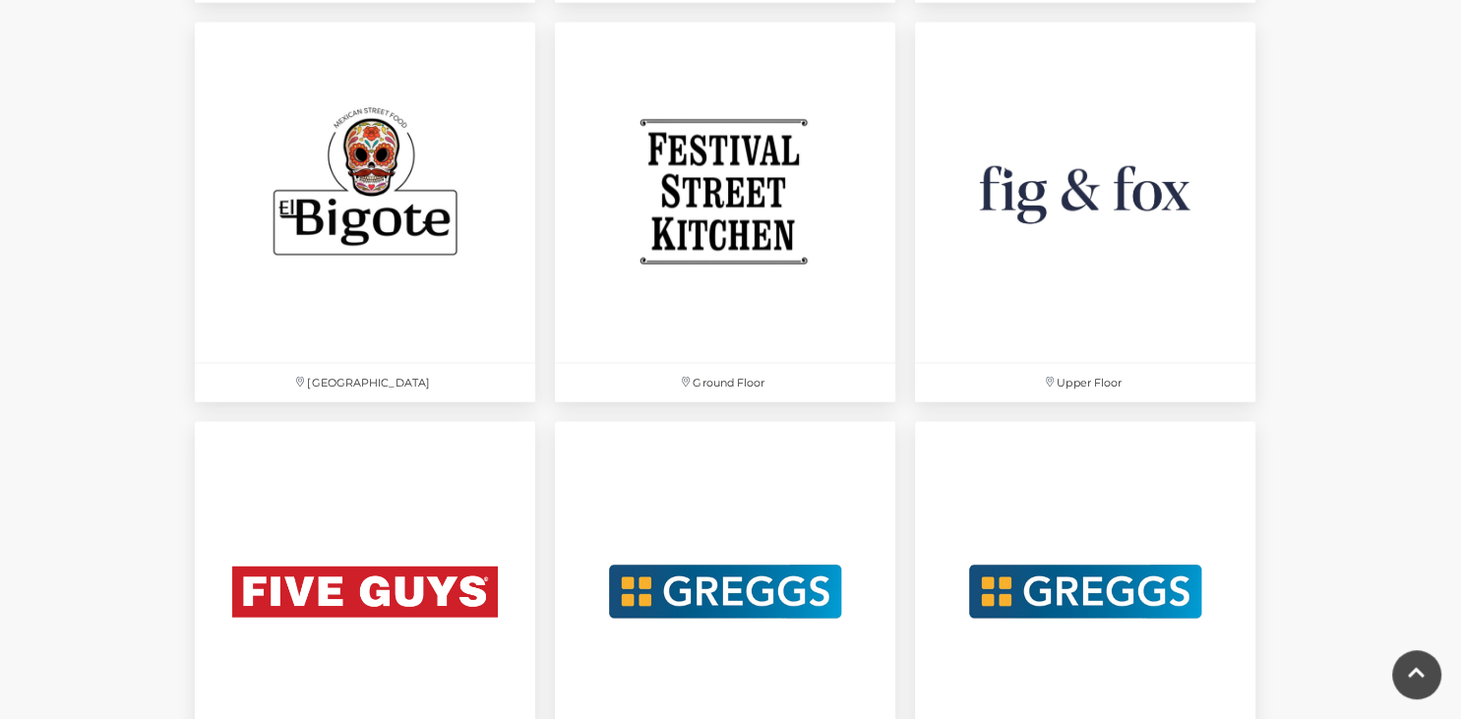
scroll to position [3311, 0]
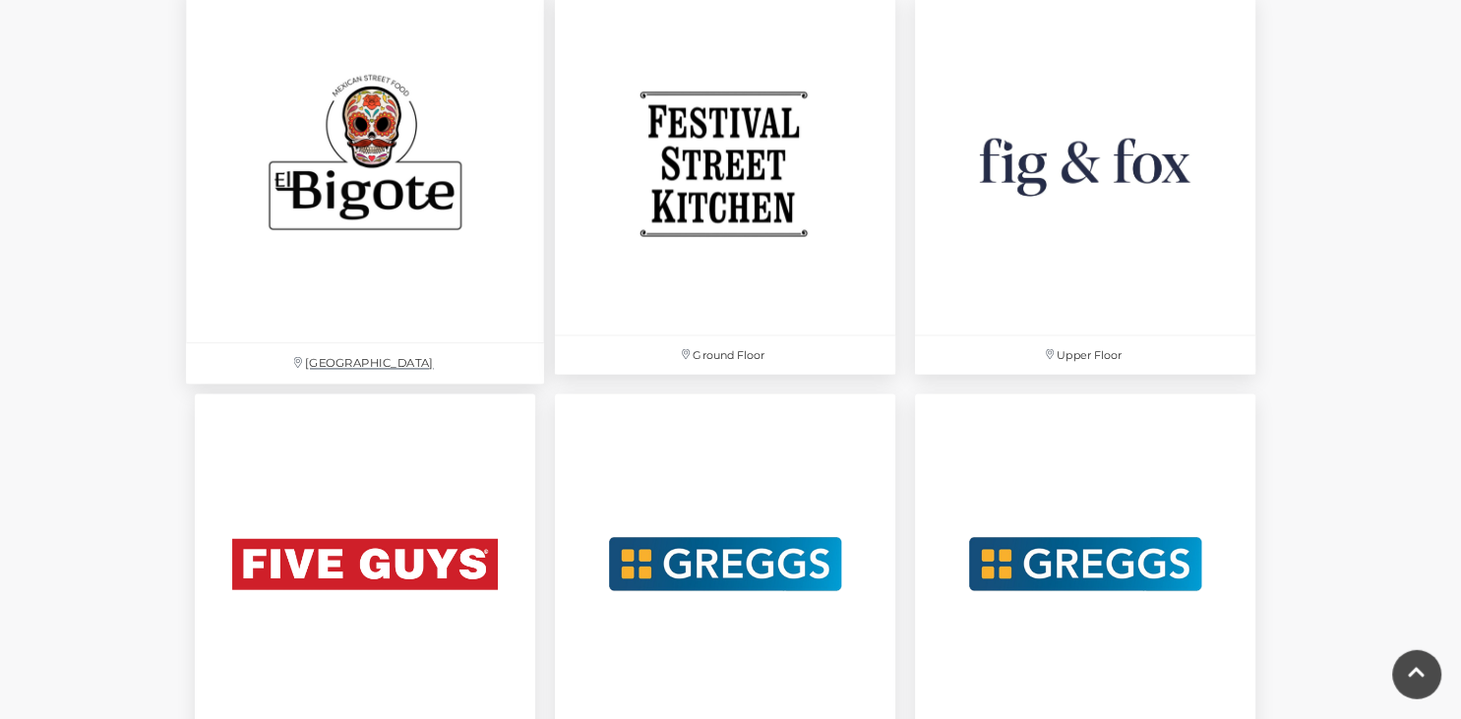
click at [352, 205] on img at bounding box center [365, 164] width 358 height 358
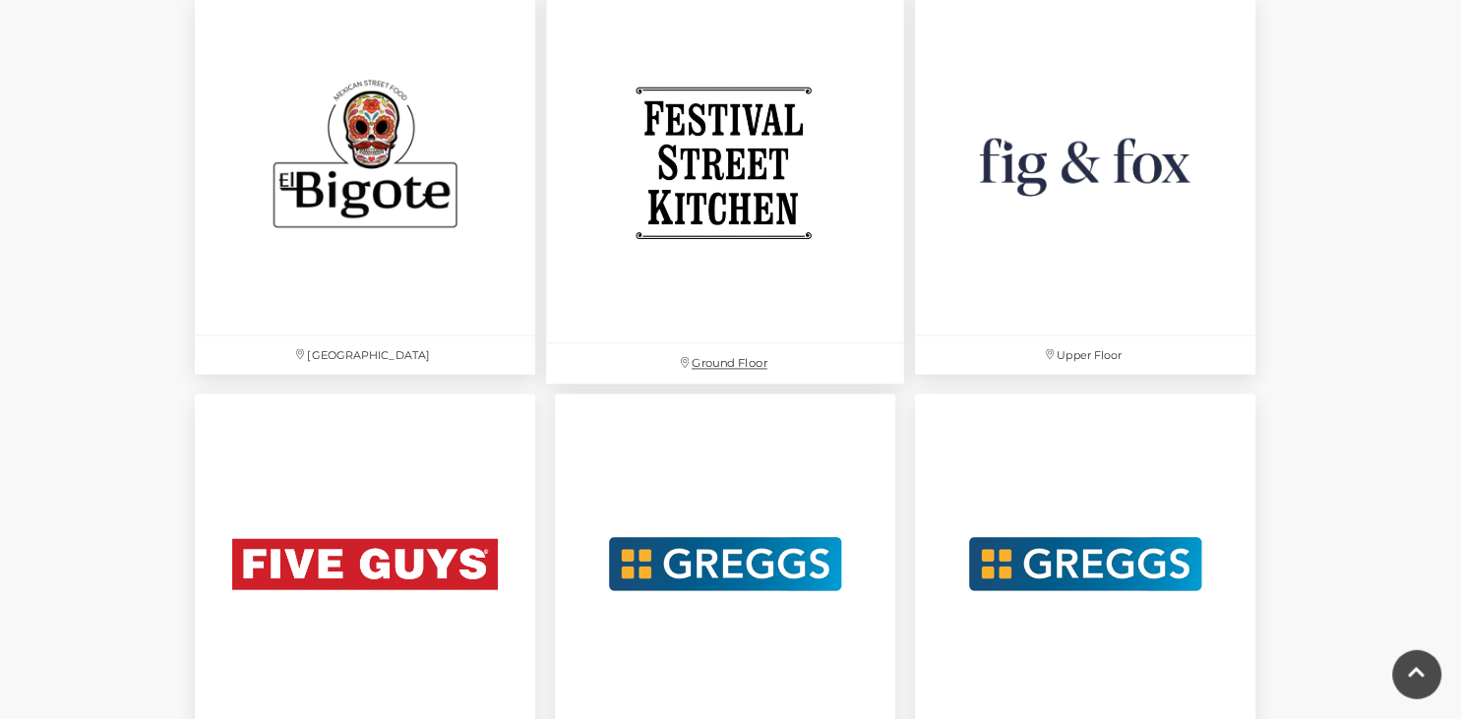
click at [691, 192] on img at bounding box center [725, 164] width 358 height 358
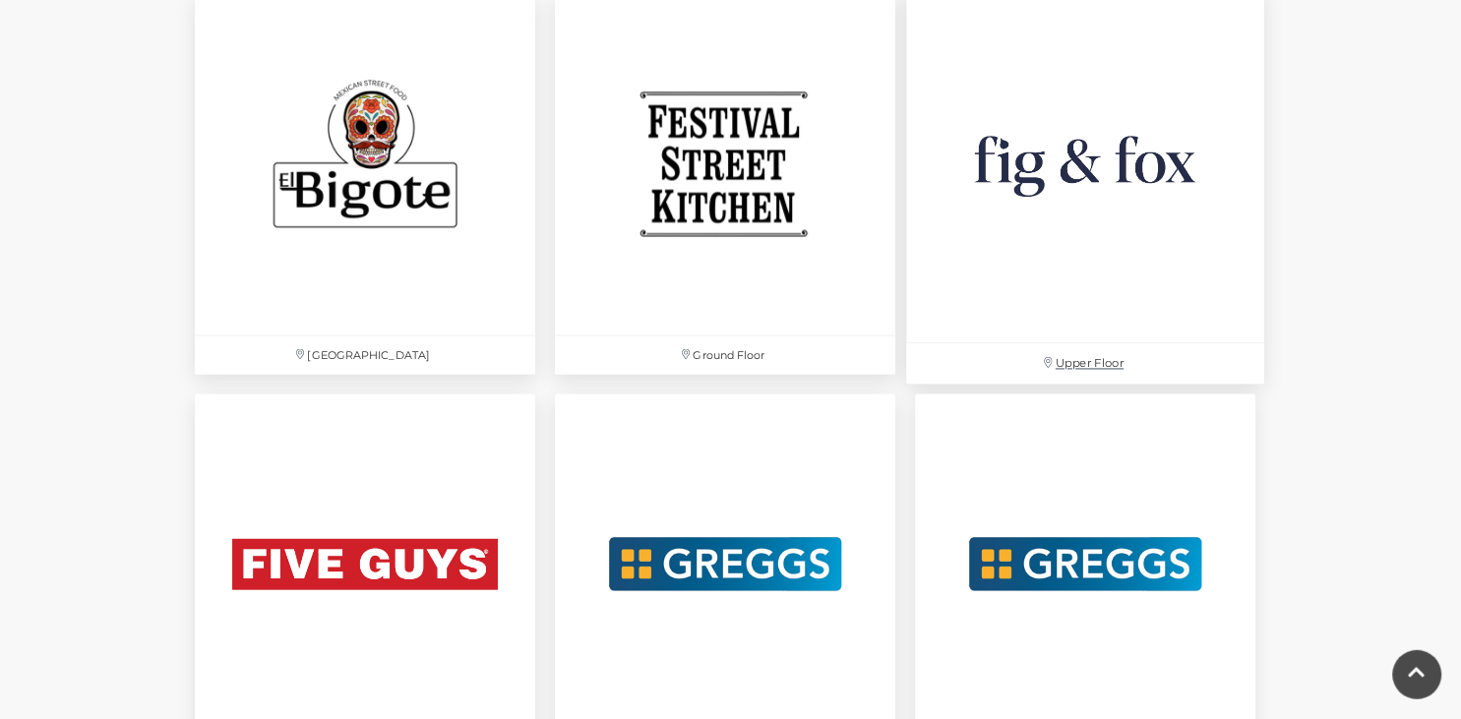
click at [1078, 149] on img at bounding box center [1085, 164] width 358 height 358
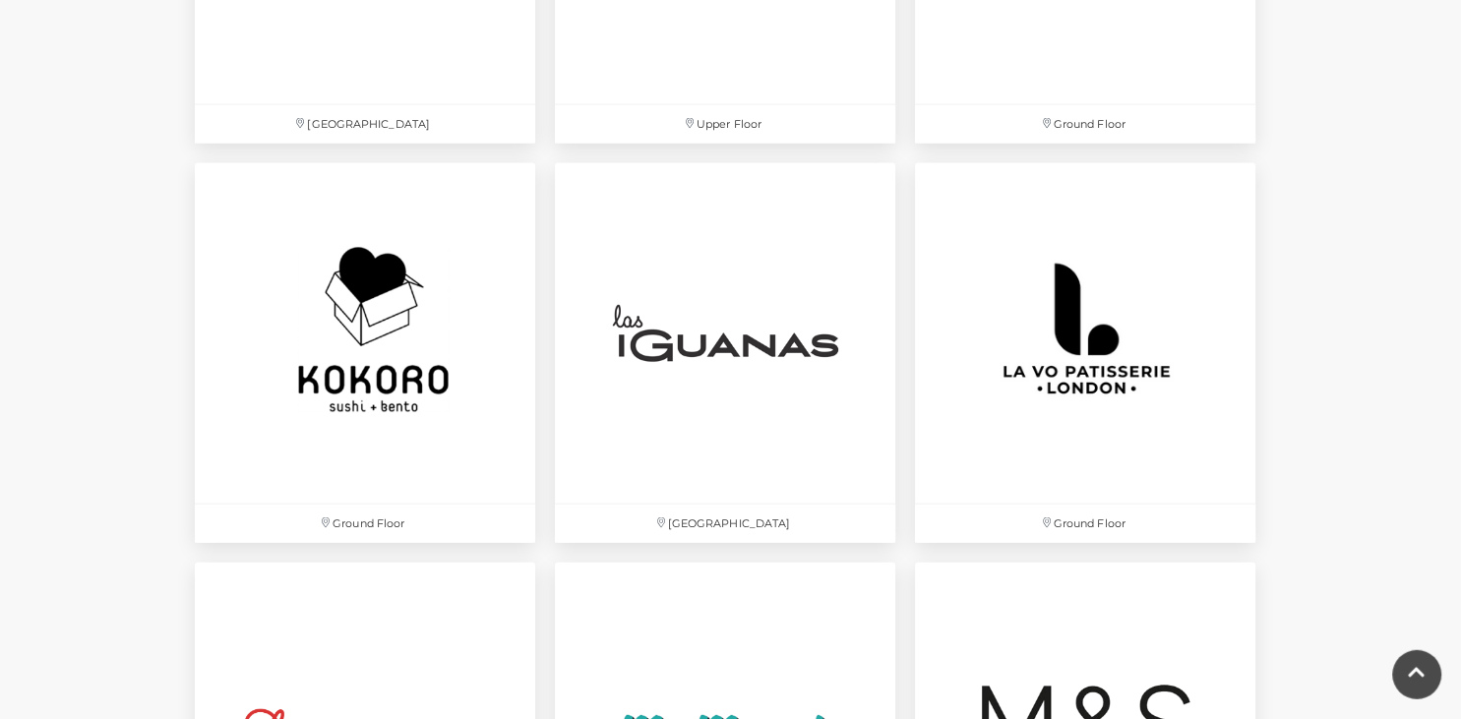
scroll to position [4368, 0]
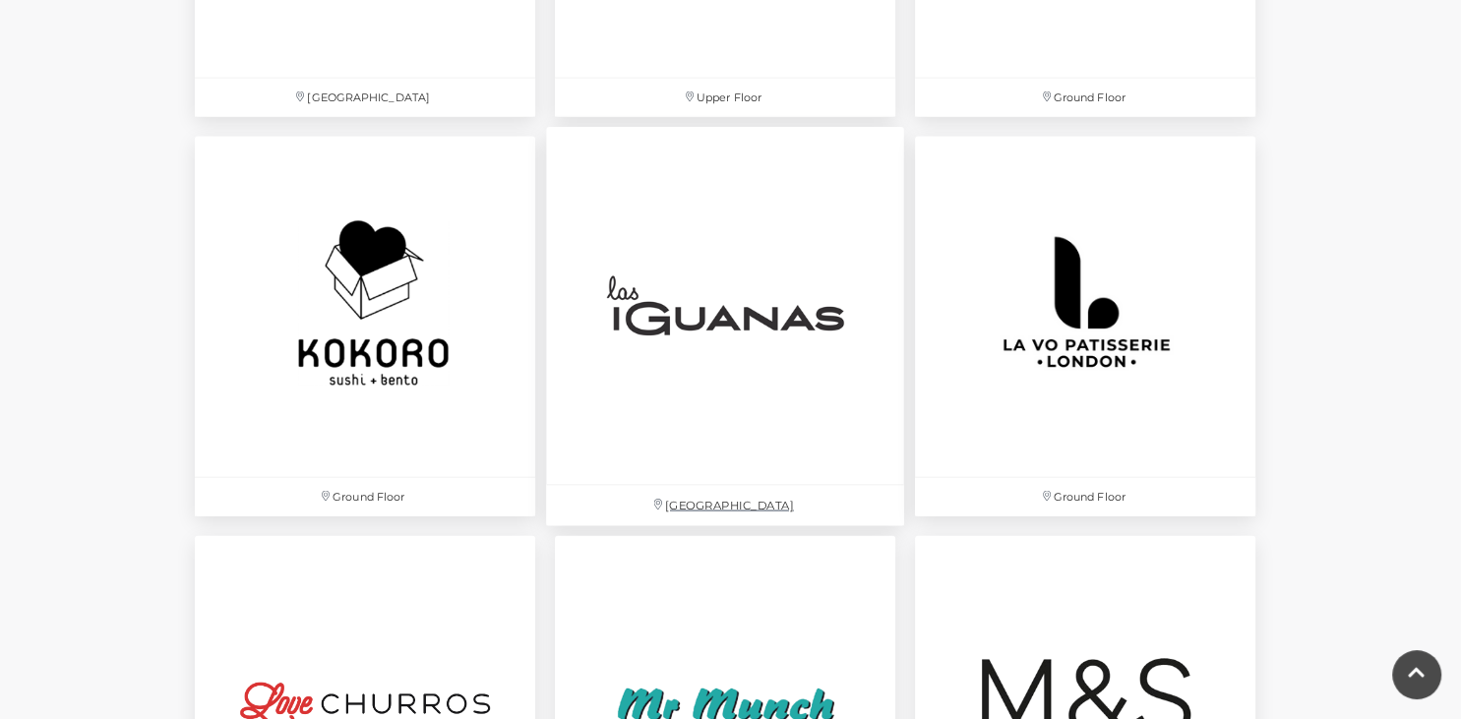
click at [674, 404] on img at bounding box center [725, 306] width 358 height 358
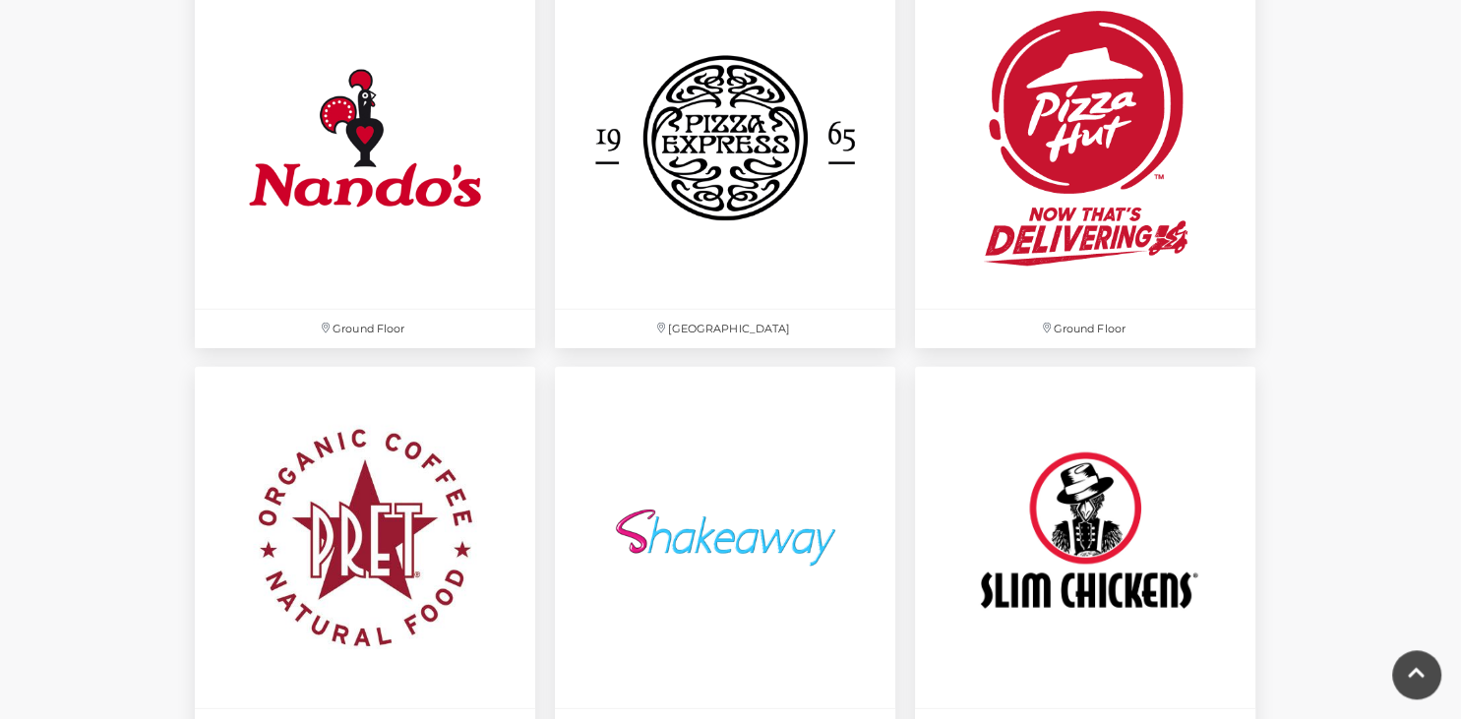
scroll to position [5327, 0]
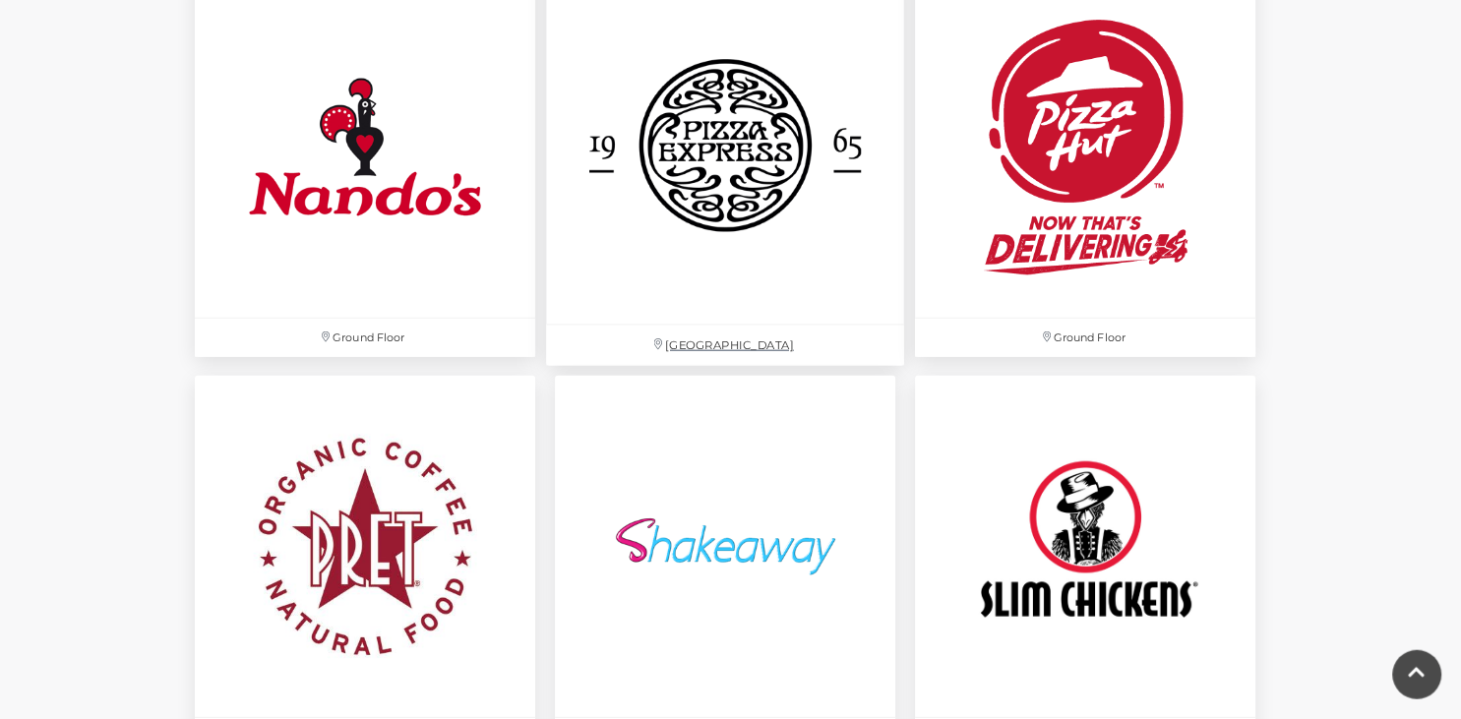
click at [774, 269] on img at bounding box center [725, 147] width 358 height 358
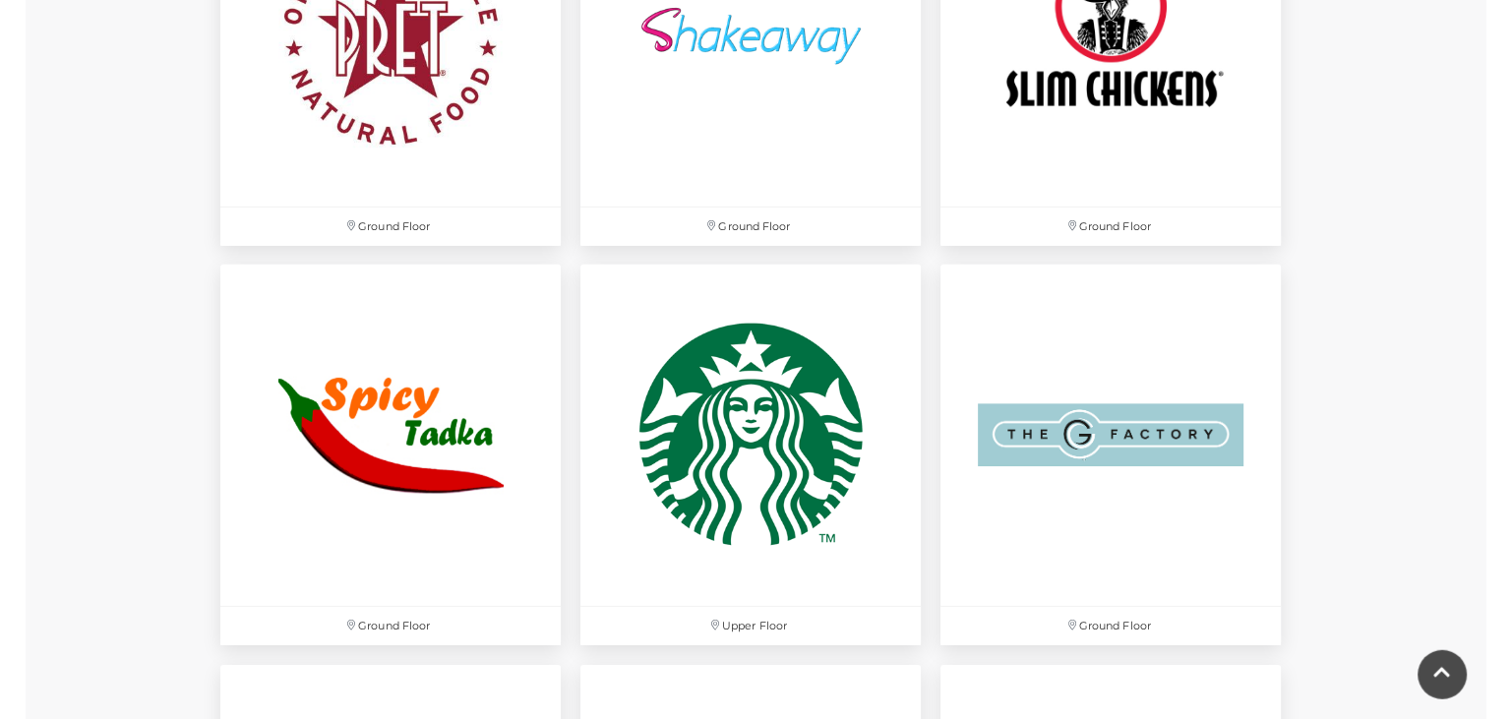
scroll to position [5848, 0]
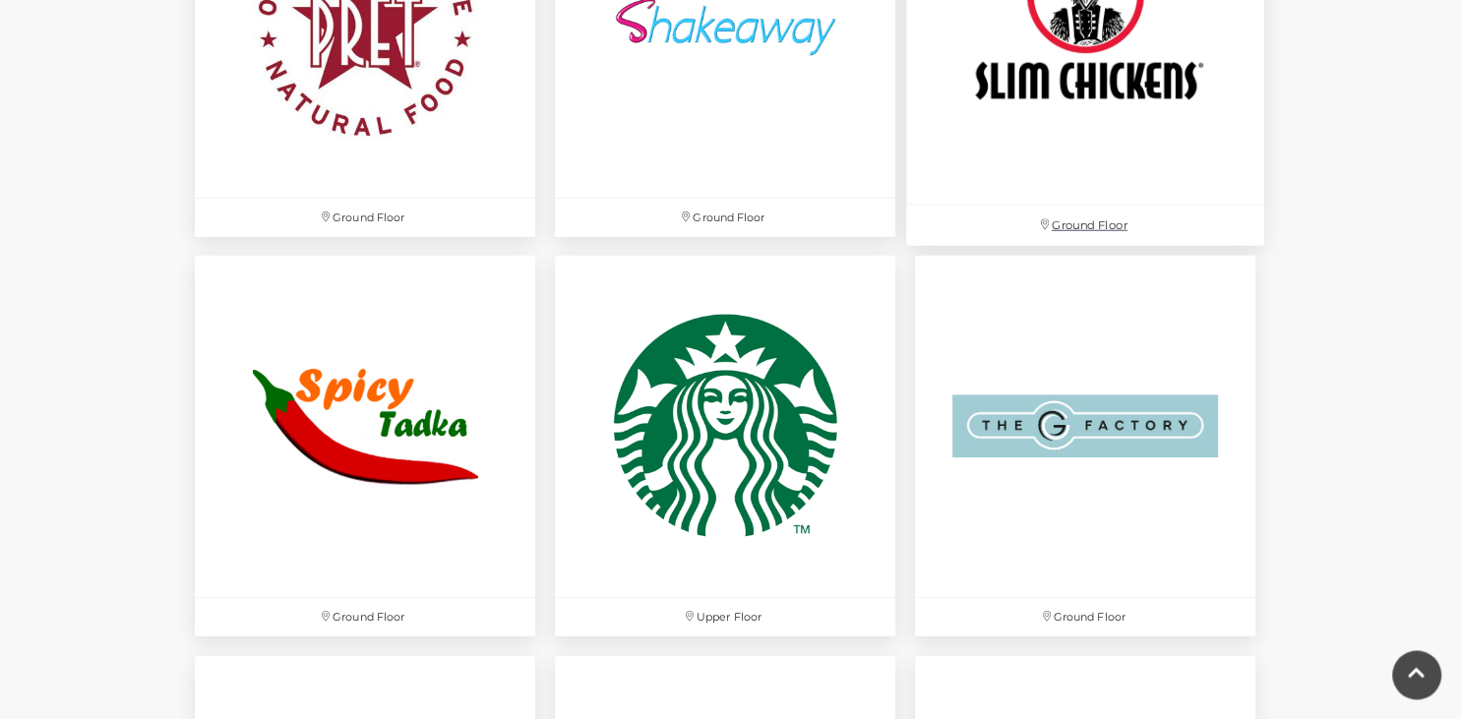
click at [1049, 98] on img at bounding box center [1085, 25] width 358 height 358
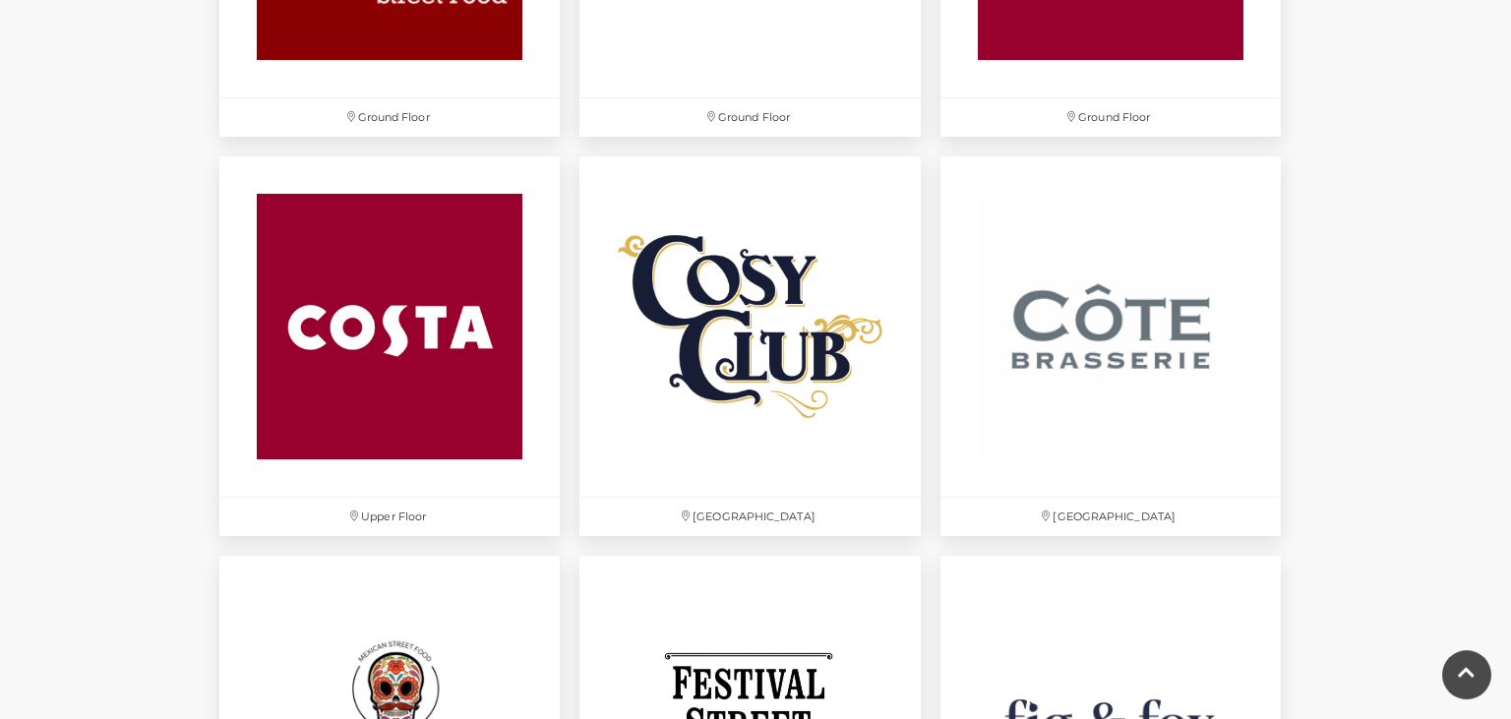
scroll to position [2731, 0]
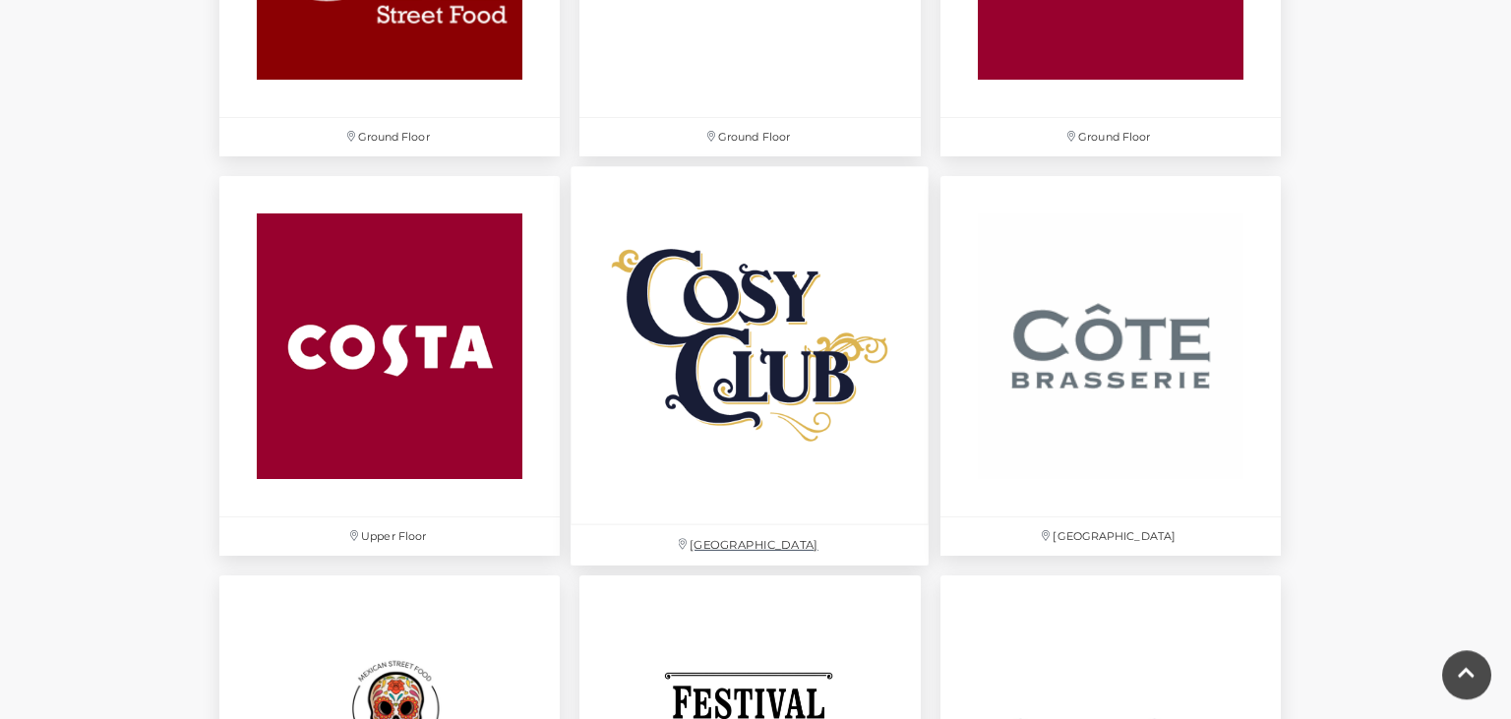
click at [790, 432] on img at bounding box center [751, 345] width 358 height 358
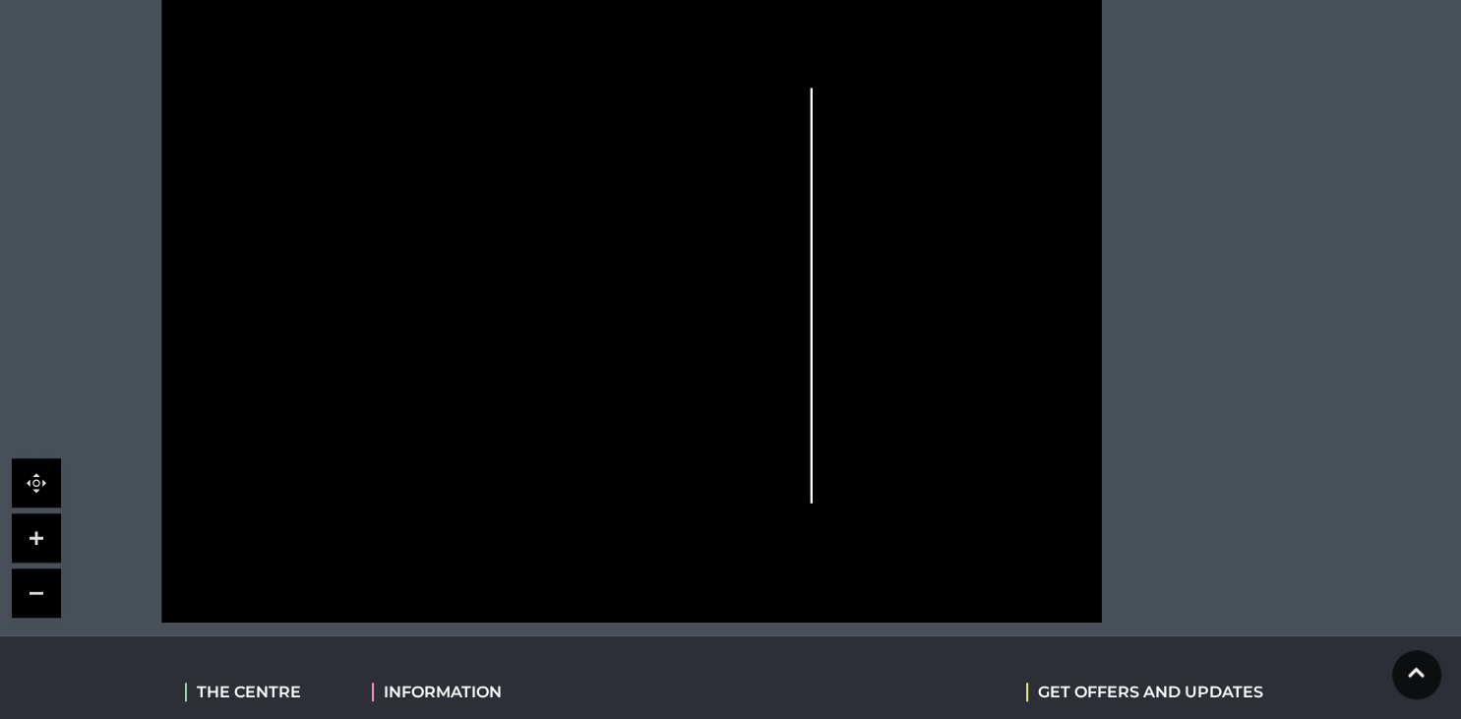
scroll to position [1286, 0]
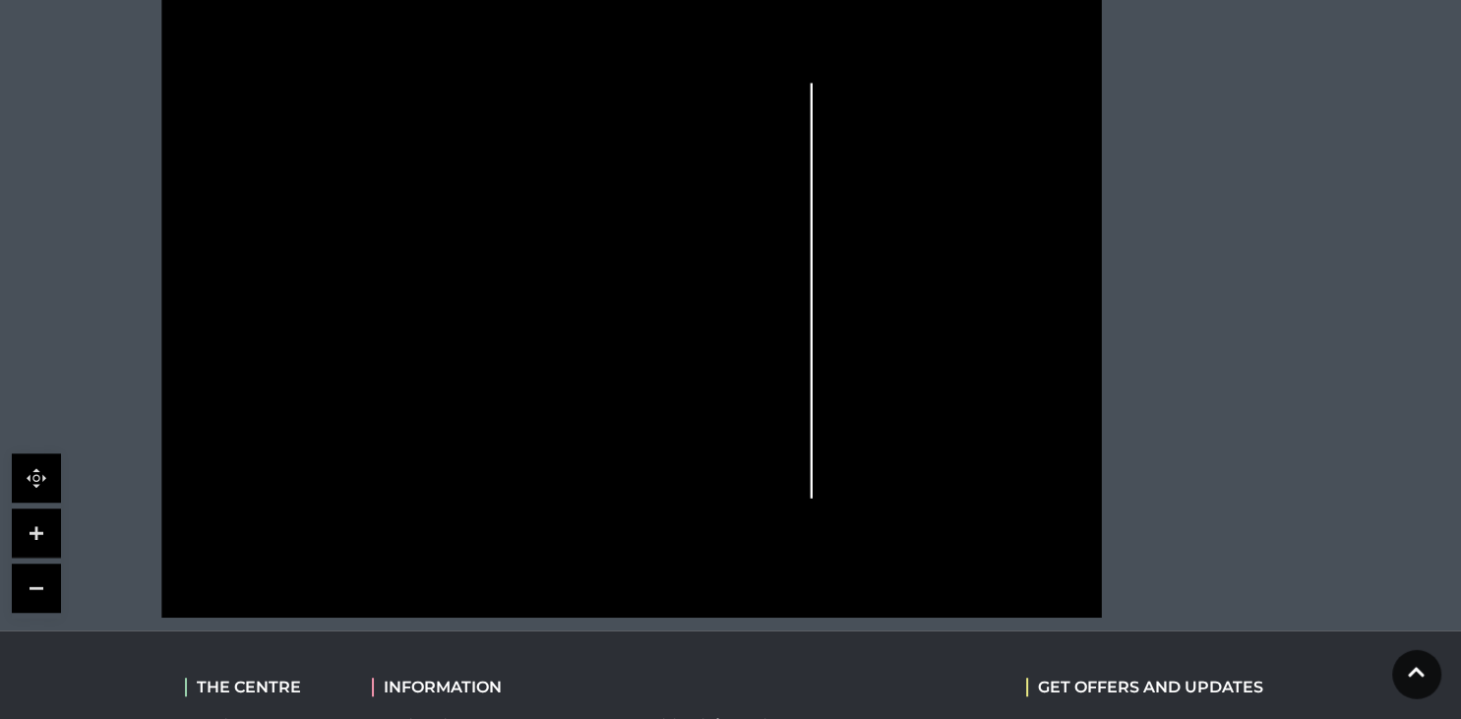
click at [36, 532] on link at bounding box center [36, 533] width 49 height 49
click at [36, 534] on link at bounding box center [36, 533] width 49 height 49
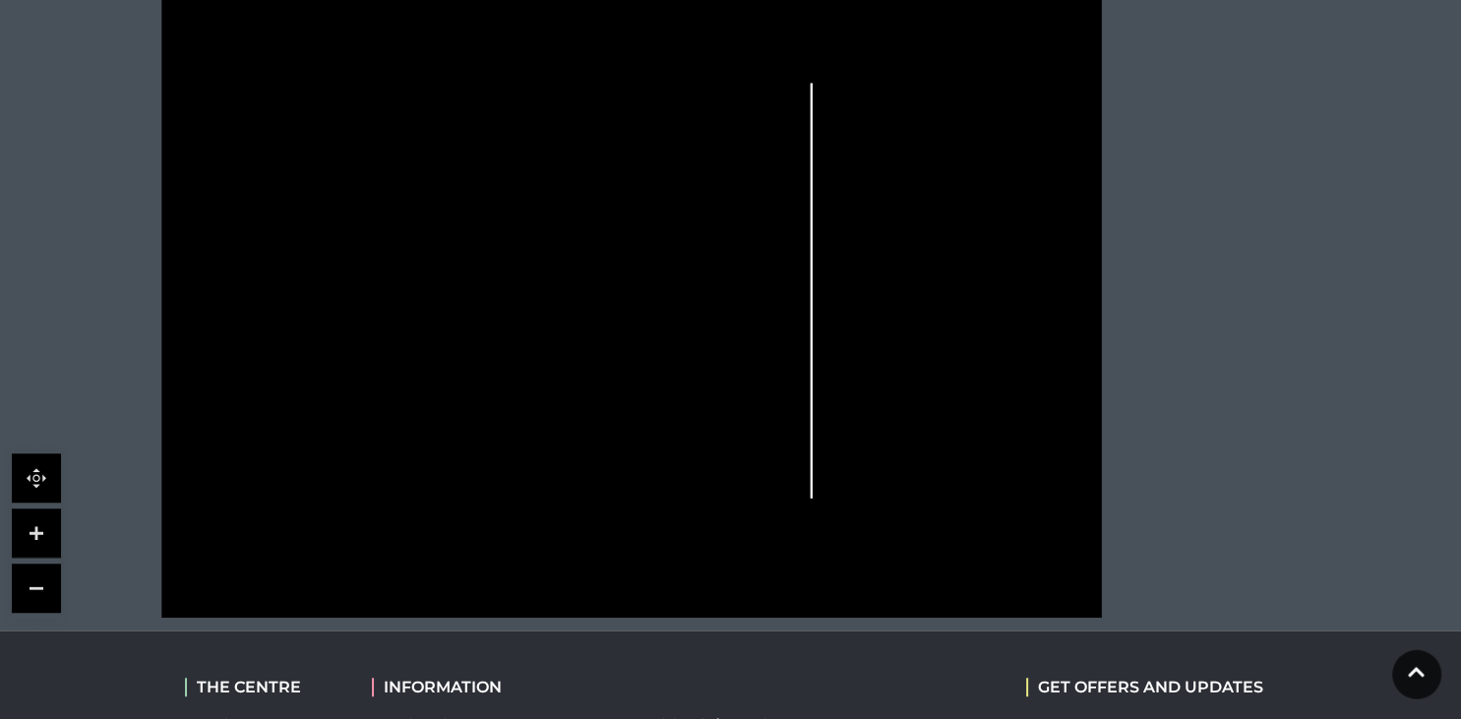
click at [32, 528] on link at bounding box center [36, 533] width 49 height 49
click at [133, 566] on icon at bounding box center [631, 286] width 1198 height 663
click at [39, 532] on link at bounding box center [36, 533] width 49 height 49
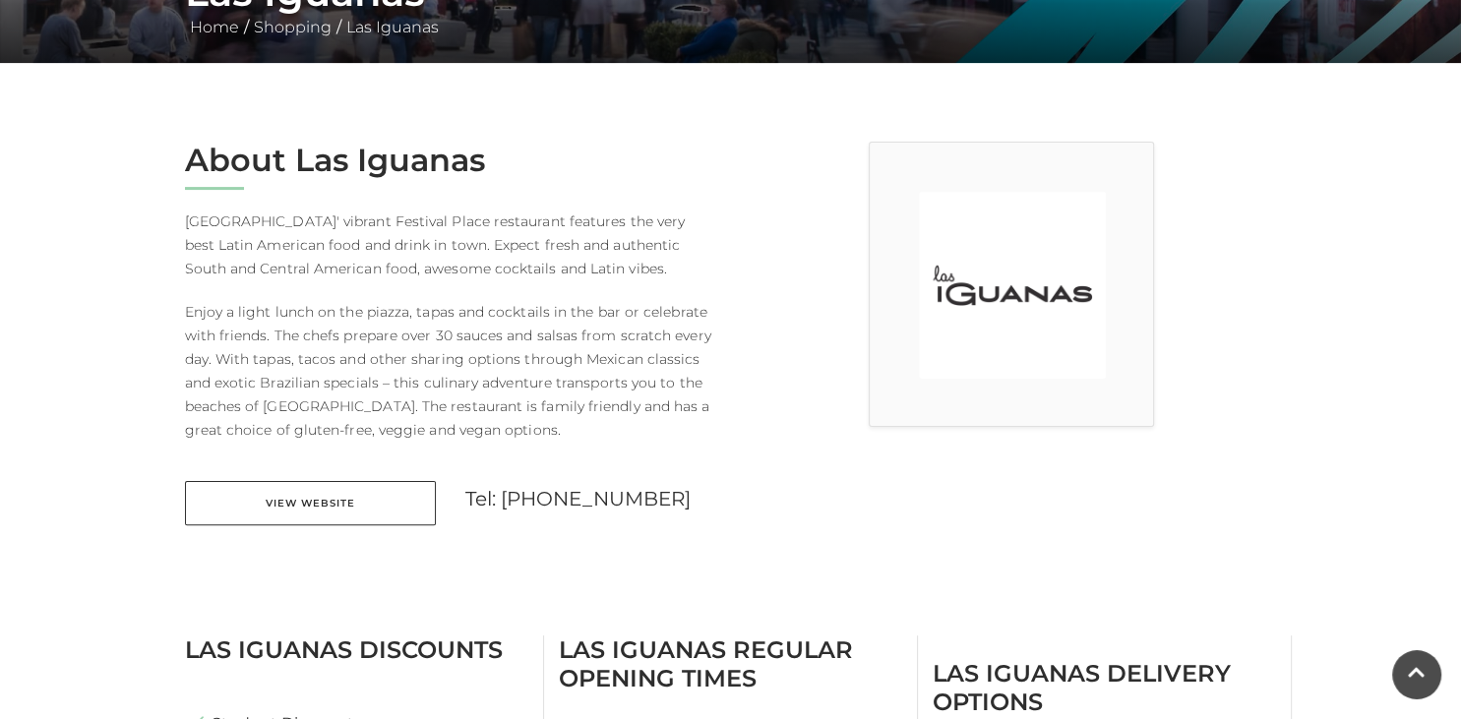
scroll to position [432, 0]
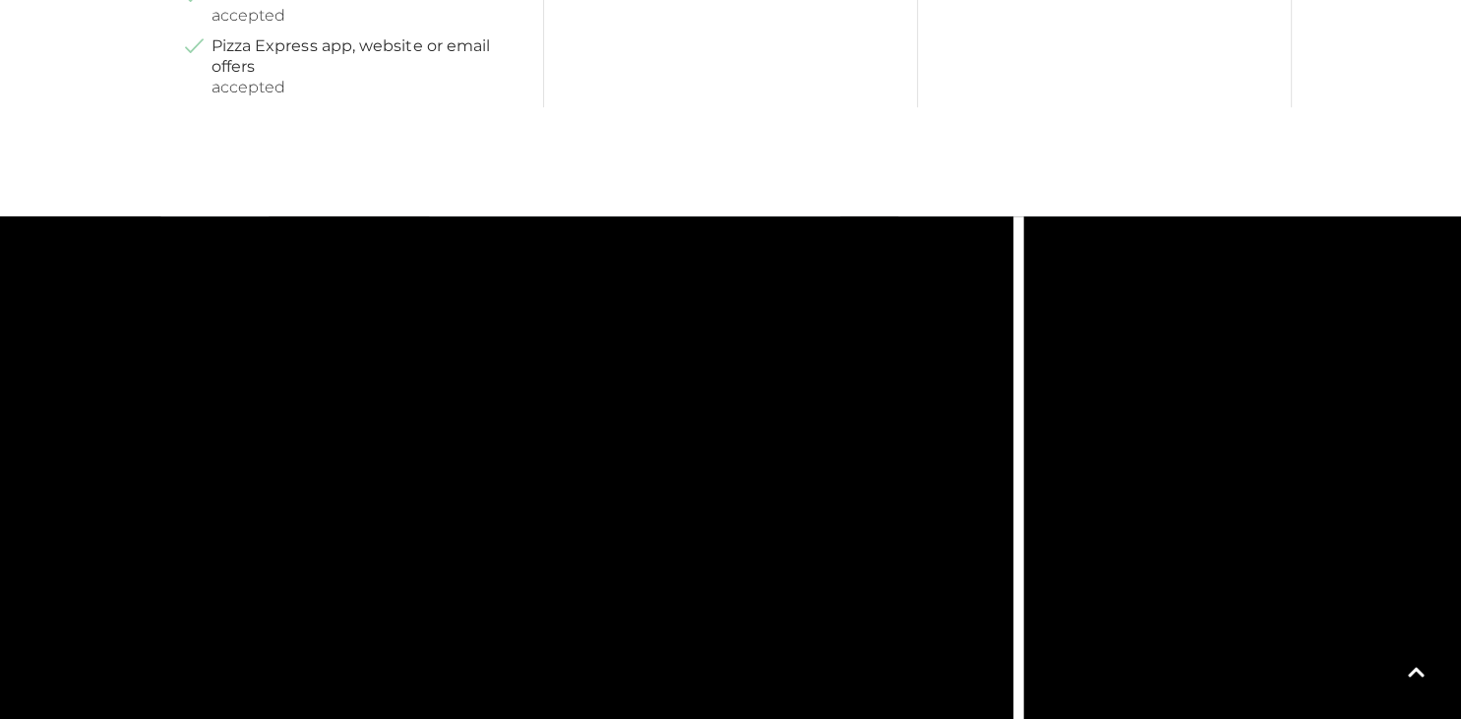
scroll to position [1259, 0]
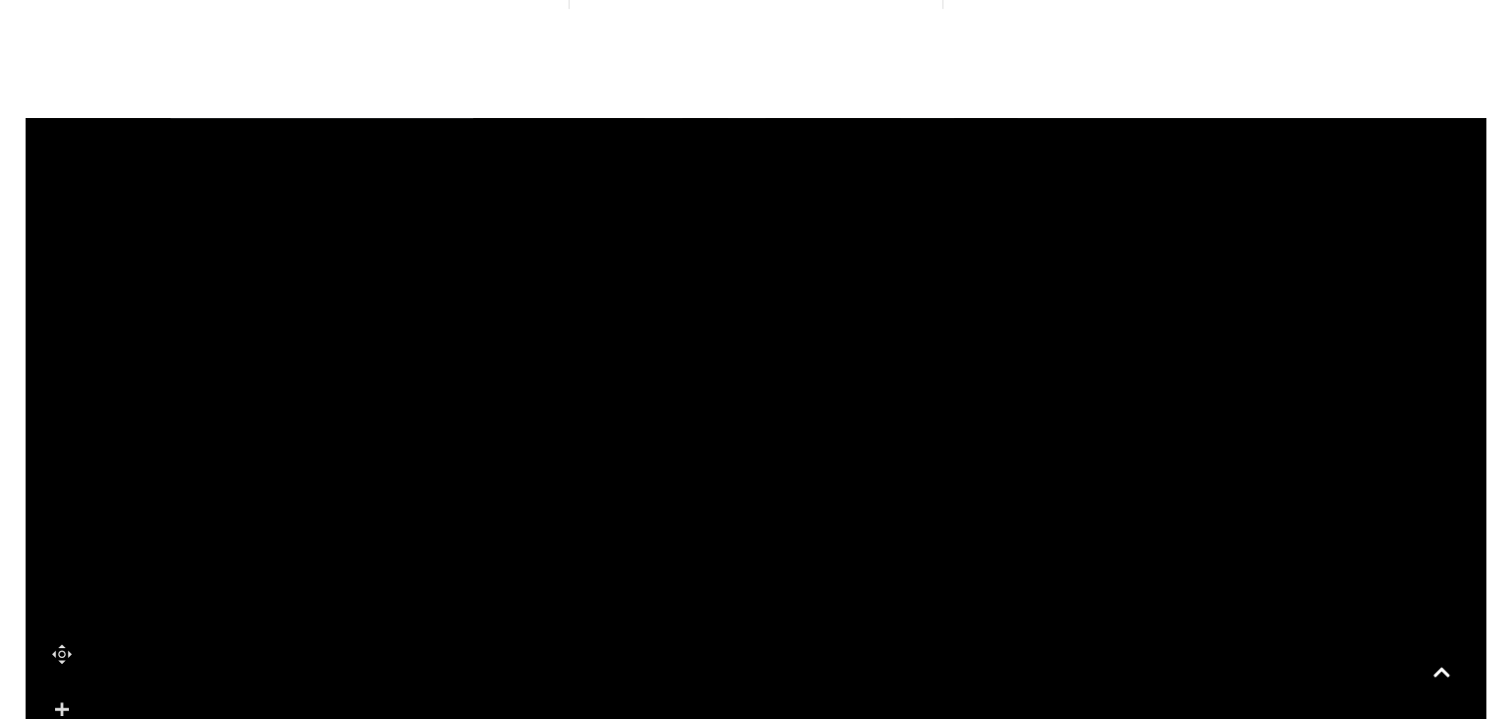
scroll to position [1264, 0]
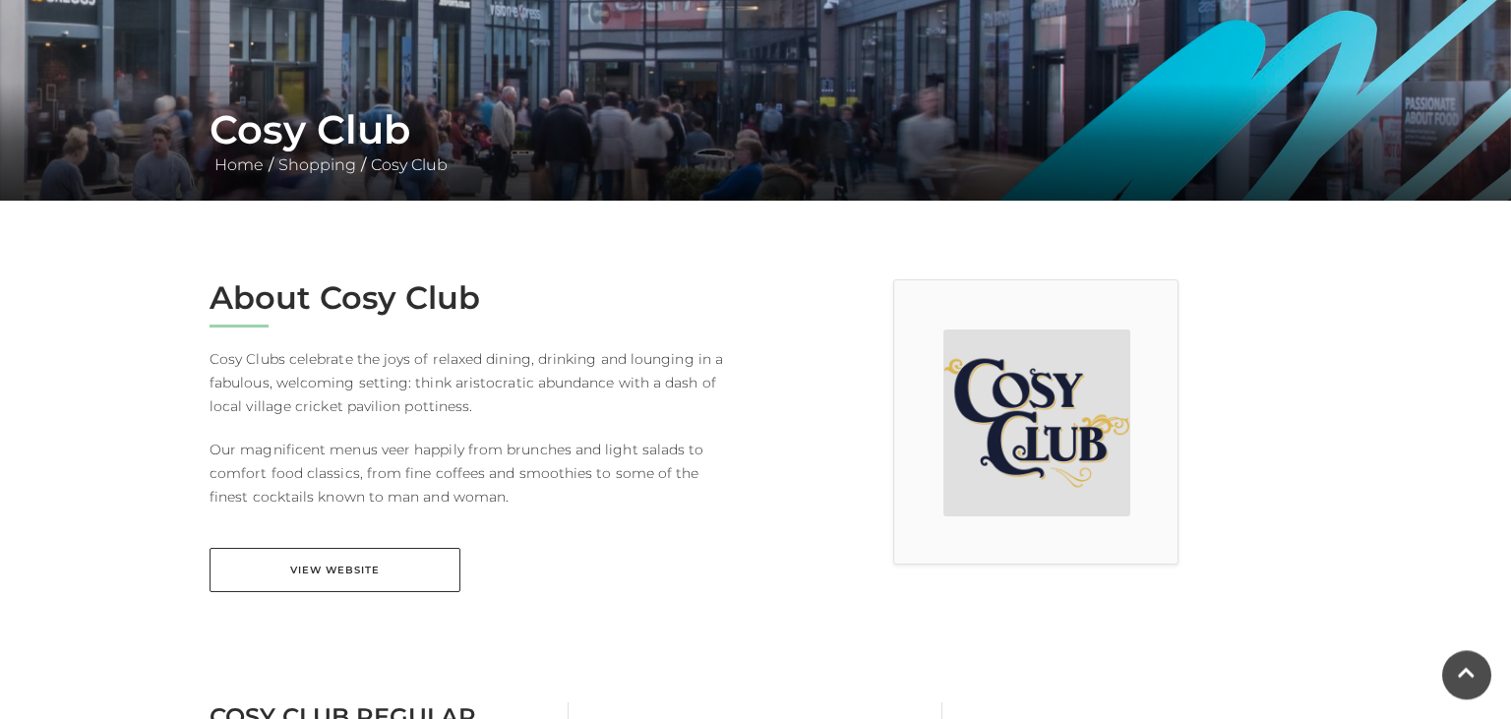
scroll to position [312, 0]
